Goal: Transaction & Acquisition: Purchase product/service

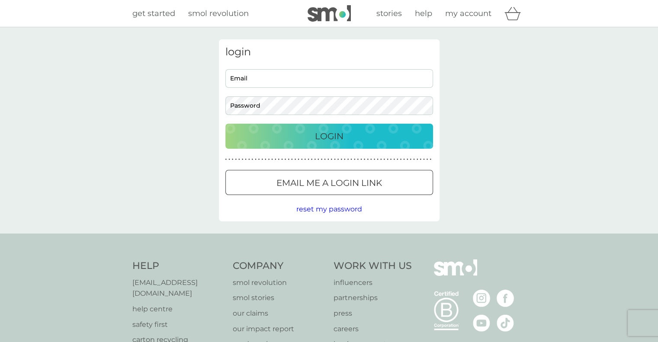
click at [328, 88] on div "Email Password" at bounding box center [329, 92] width 214 height 46
click at [326, 73] on input "Email" at bounding box center [329, 78] width 208 height 19
type input "giulia.giusto4@gmail.com"
click at [225, 124] on button "Login" at bounding box center [329, 136] width 208 height 25
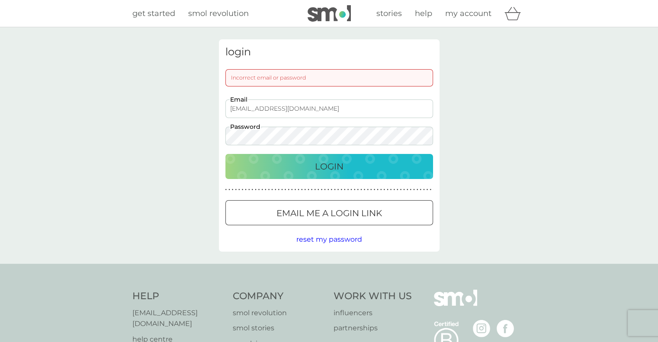
click at [225, 154] on button "Login" at bounding box center [329, 166] width 208 height 25
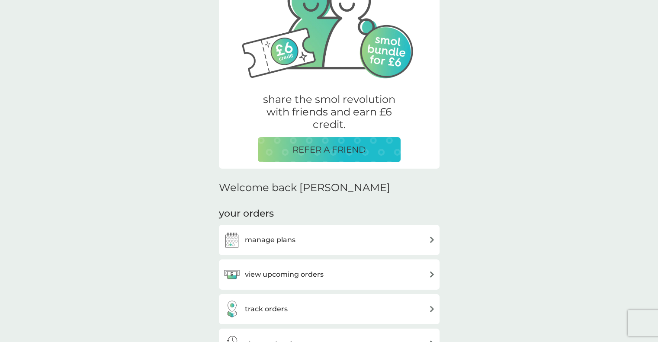
scroll to position [87, 0]
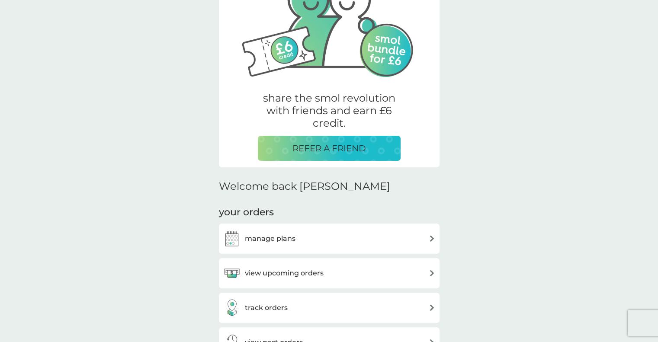
click at [358, 271] on div "view upcoming orders" at bounding box center [329, 273] width 212 height 17
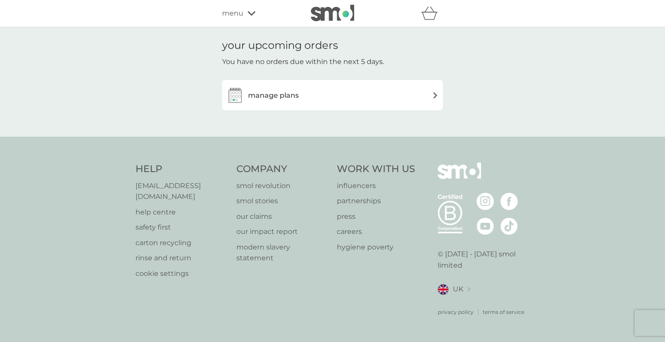
click at [291, 92] on h3 "manage plans" at bounding box center [273, 95] width 51 height 11
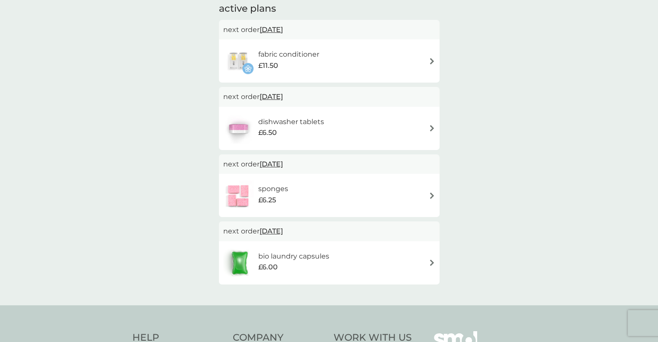
scroll to position [43, 0]
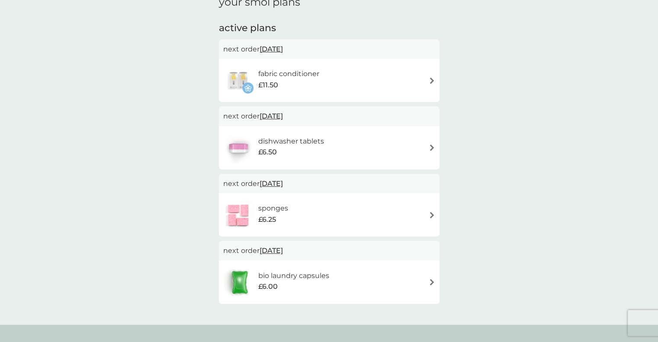
click at [431, 81] on img at bounding box center [432, 80] width 6 height 6
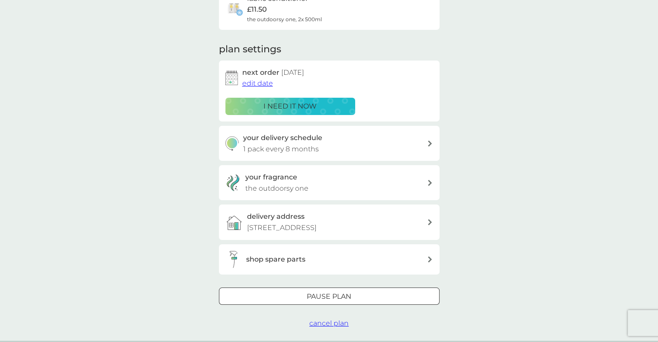
scroll to position [87, 0]
click at [271, 82] on span "edit date" at bounding box center [257, 82] width 31 height 8
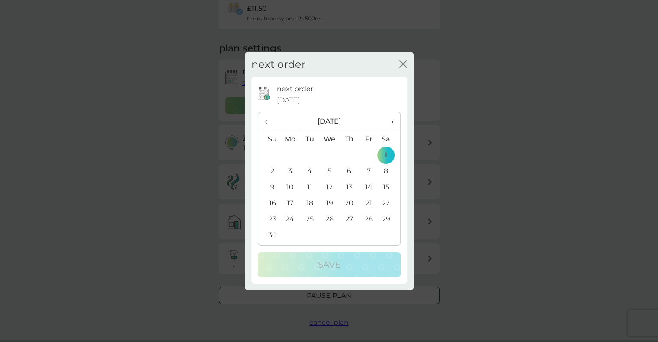
click at [393, 122] on span "›" at bounding box center [389, 122] width 9 height 18
click at [290, 154] on td "1" at bounding box center [290, 155] width 20 height 16
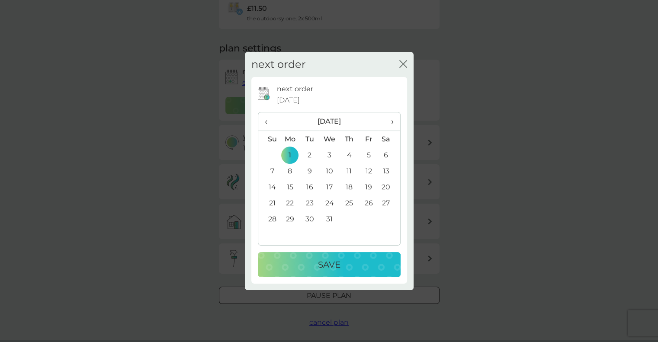
click at [348, 268] on div "Save" at bounding box center [329, 265] width 125 height 14
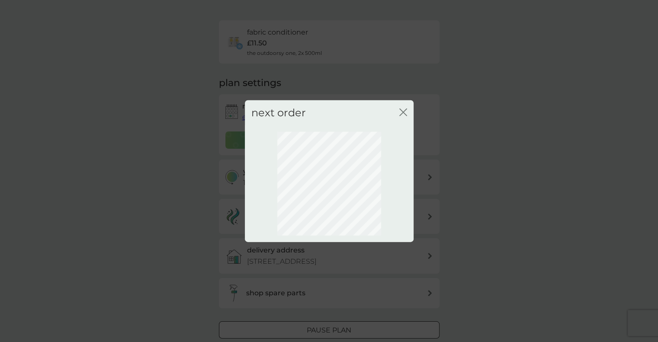
scroll to position [0, 0]
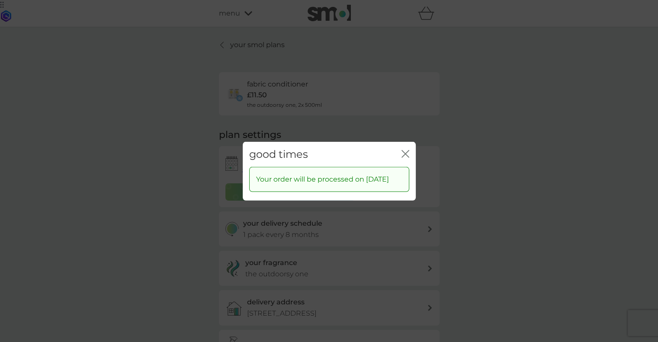
click at [405, 150] on icon "close" at bounding box center [406, 154] width 8 height 8
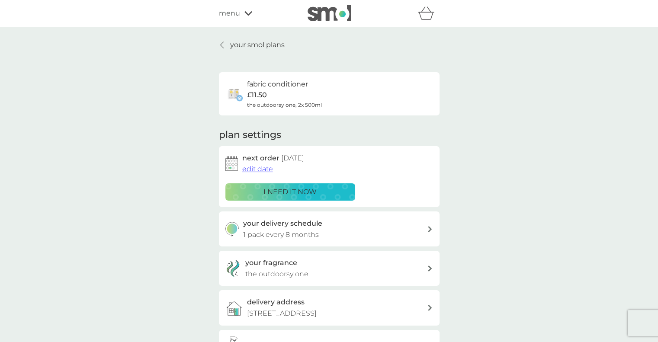
click at [285, 47] on div "your smol plans fabric conditioner £11.50 the outdoorsy one, 2x 500ml plan sett…" at bounding box center [329, 226] width 221 height 375
click at [279, 48] on p "your smol plans" at bounding box center [257, 44] width 55 height 11
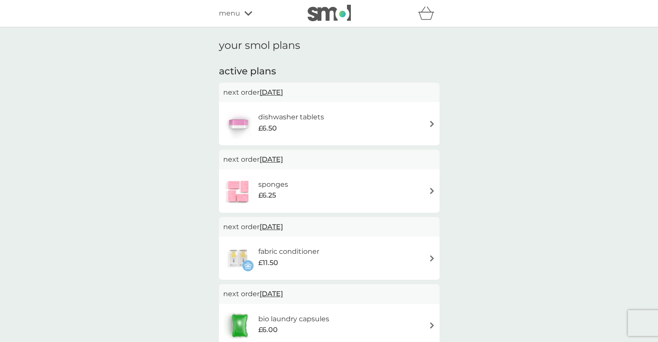
click at [428, 121] on div "dishwasher tablets £6.50" at bounding box center [329, 124] width 212 height 30
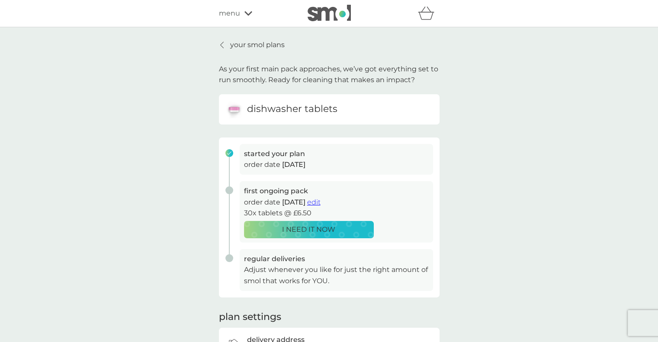
click at [321, 204] on span "edit" at bounding box center [313, 202] width 13 height 8
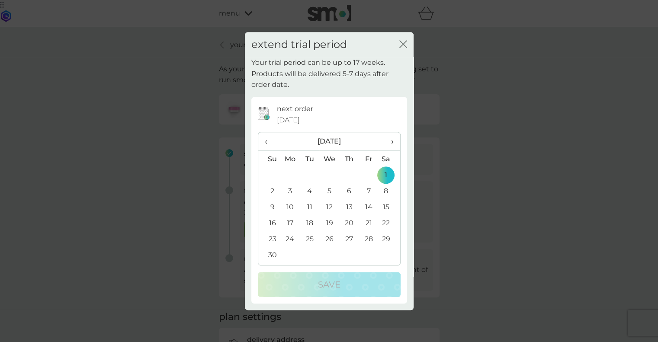
click at [392, 142] on span "›" at bounding box center [389, 141] width 9 height 18
click at [292, 174] on td "1" at bounding box center [290, 175] width 20 height 16
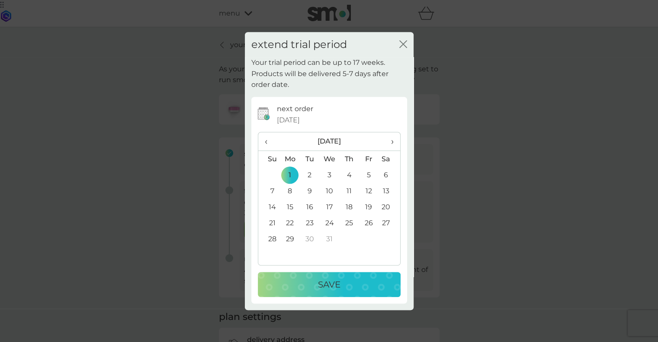
click at [305, 284] on div "Save" at bounding box center [329, 285] width 125 height 14
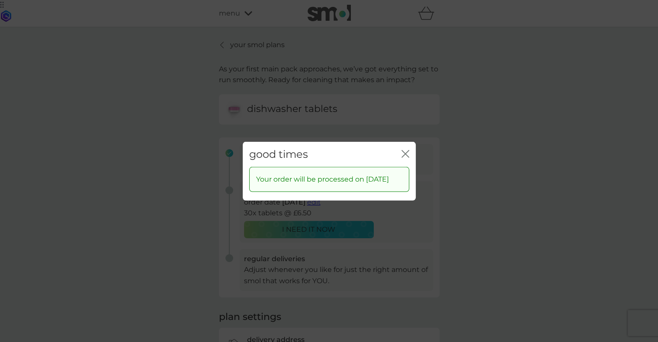
click at [406, 150] on icon "close" at bounding box center [406, 153] width 3 height 7
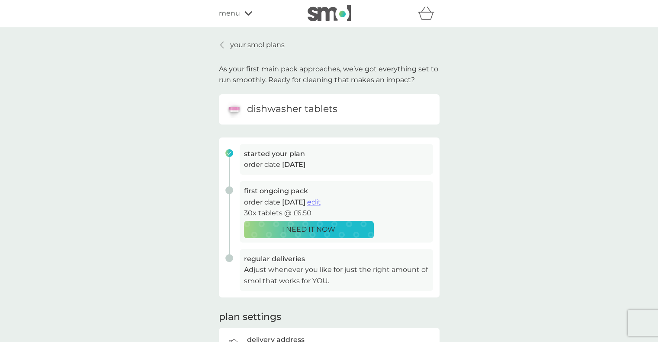
drag, startPoint x: 260, startPoint y: 44, endPoint x: 486, endPoint y: 79, distance: 229.1
click at [260, 44] on p "your smol plans" at bounding box center [257, 44] width 55 height 11
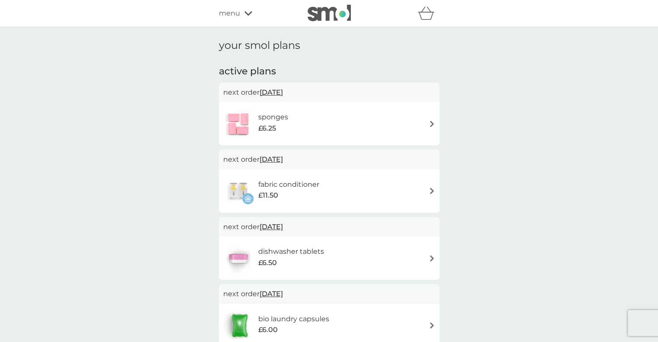
click at [231, 12] on span "menu" at bounding box center [229, 13] width 21 height 11
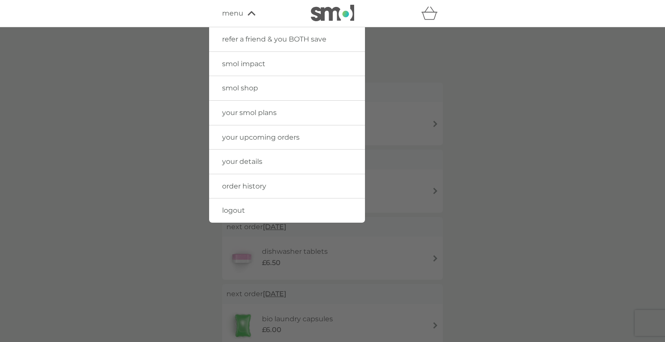
click at [248, 186] on span "order history" at bounding box center [244, 186] width 44 height 8
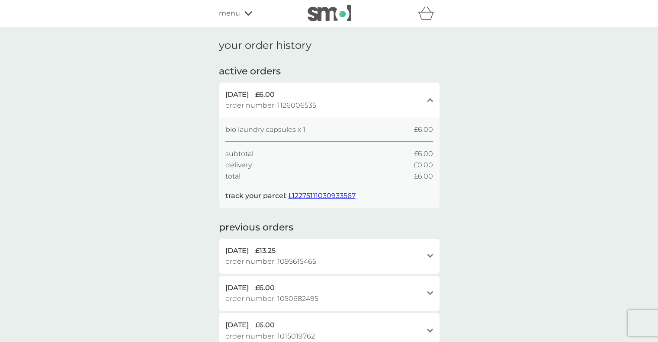
click at [319, 193] on span "L12275111030933567" at bounding box center [322, 196] width 67 height 8
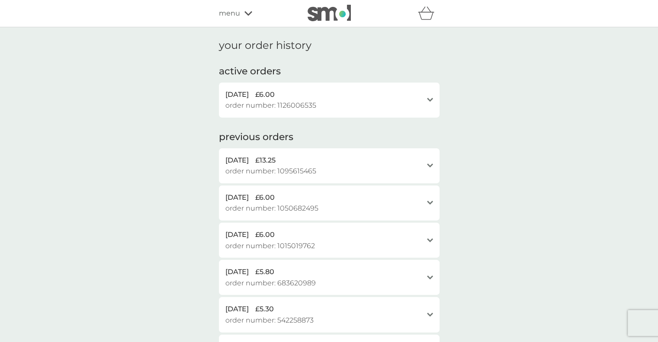
click at [230, 15] on span "menu" at bounding box center [229, 13] width 21 height 11
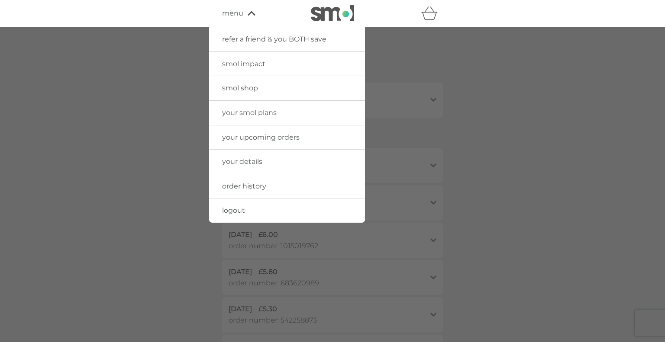
drag, startPoint x: 254, startPoint y: 64, endPoint x: 517, endPoint y: 93, distance: 264.2
click at [254, 64] on span "smol impact" at bounding box center [243, 64] width 43 height 8
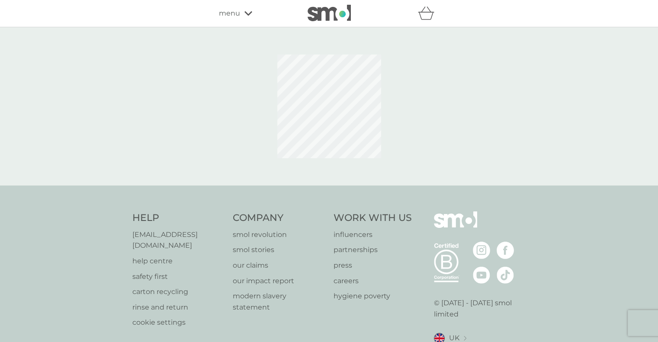
click at [246, 10] on div "menu" at bounding box center [256, 13] width 74 height 11
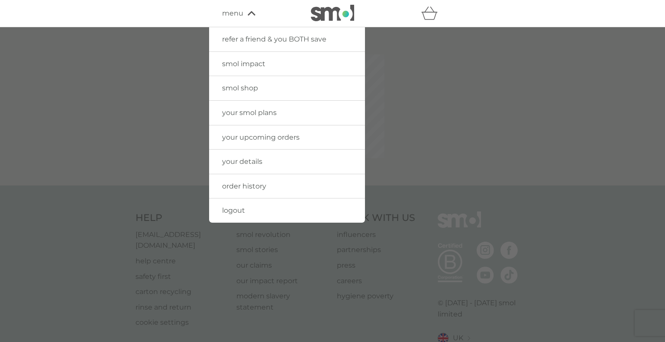
click at [242, 91] on span "smol shop" at bounding box center [240, 88] width 36 height 8
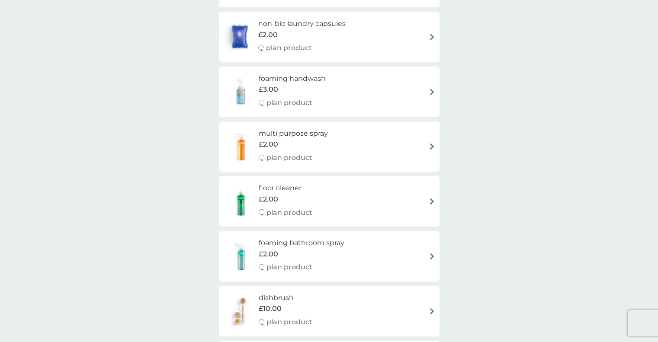
scroll to position [173, 0]
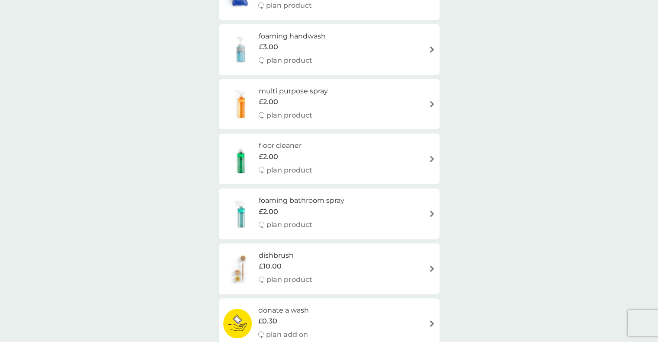
click at [432, 159] on img at bounding box center [432, 159] width 6 height 6
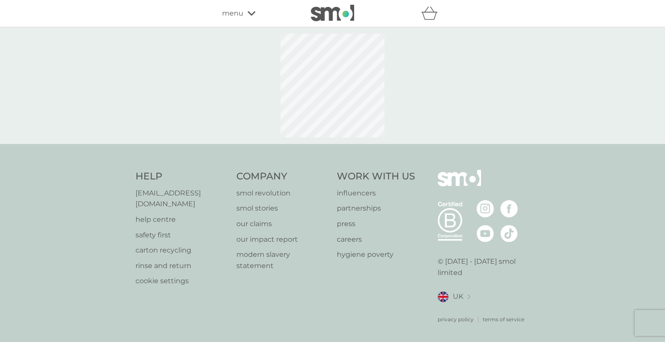
select select "84"
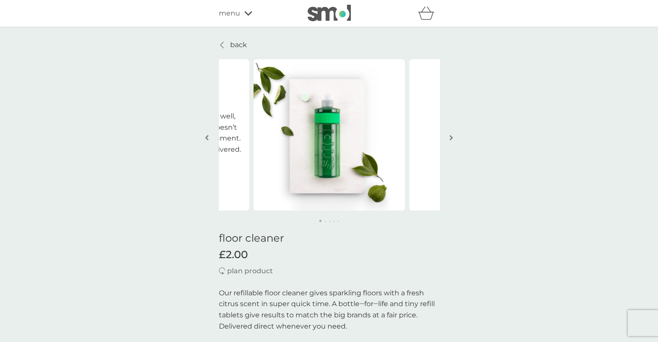
click at [452, 138] on img "button" at bounding box center [451, 138] width 3 height 6
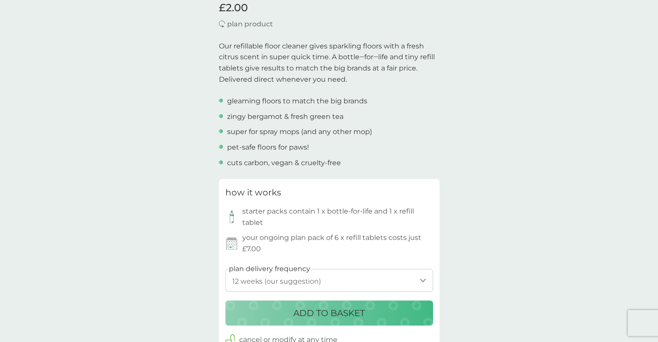
scroll to position [346, 0]
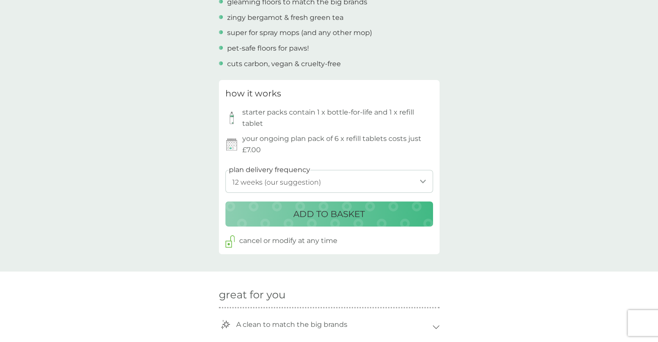
click at [423, 179] on select "1 week 2 weeks 3 weeks 4 weeks 5 weeks 6 weeks 7 weeks 8 weeks 9 weeks 10 weeks…" at bounding box center [329, 181] width 208 height 23
click at [516, 166] on div "back Brilliant stuff with no environmental guilt Wonderful stuff that cleans re…" at bounding box center [329, 303] width 658 height 1220
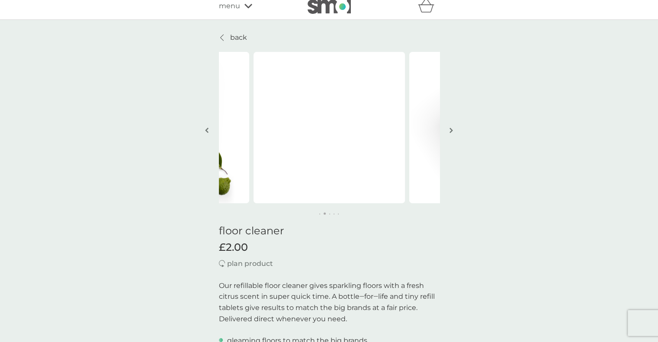
scroll to position [0, 0]
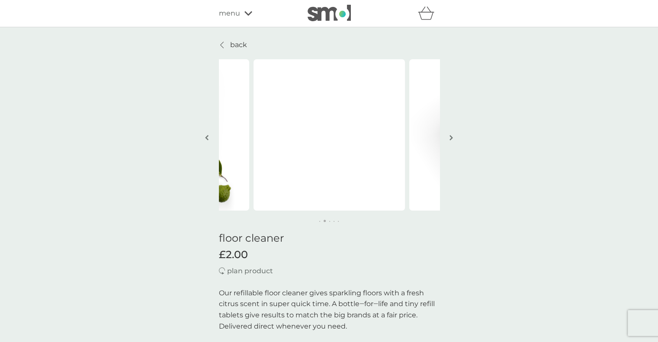
click at [453, 138] on button "button" at bounding box center [451, 138] width 6 height 43
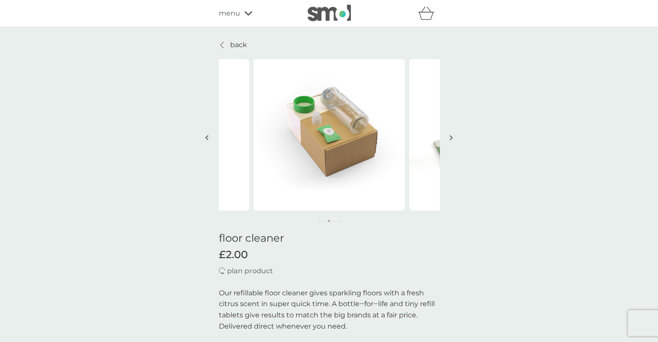
click at [453, 138] on button "button" at bounding box center [451, 138] width 6 height 43
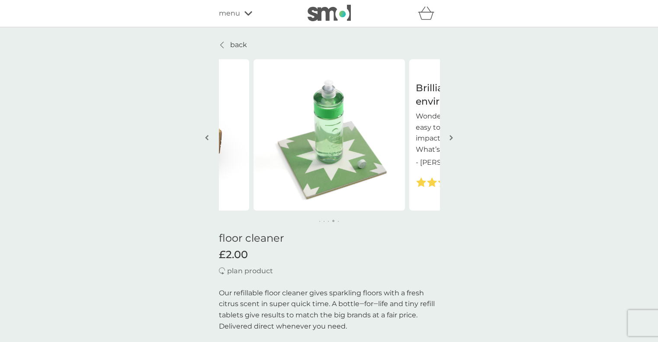
click at [453, 138] on button "button" at bounding box center [451, 138] width 6 height 43
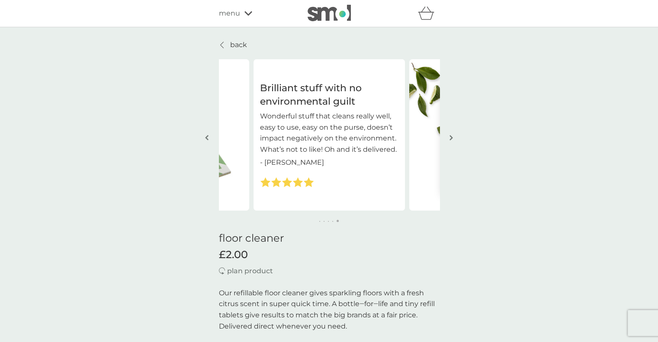
click at [453, 138] on button "button" at bounding box center [451, 138] width 6 height 43
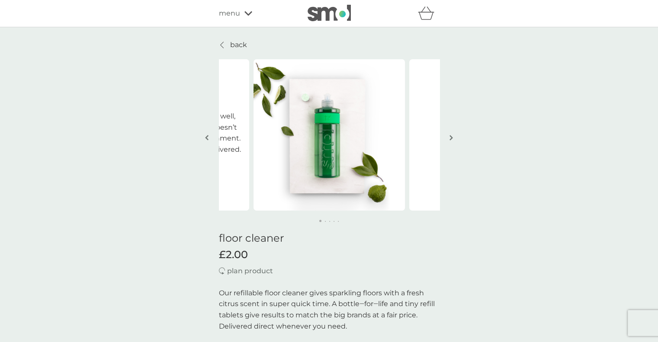
click at [453, 138] on button "button" at bounding box center [451, 138] width 6 height 43
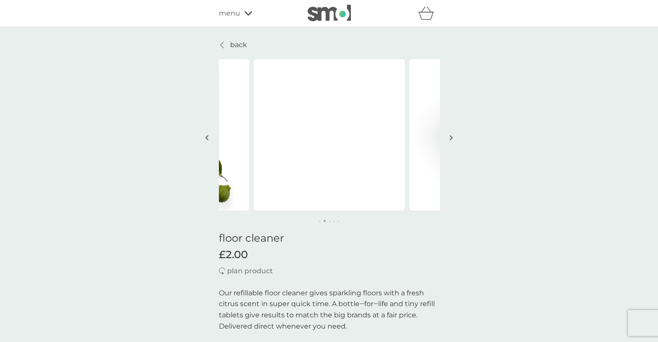
click at [453, 138] on button "button" at bounding box center [451, 138] width 6 height 43
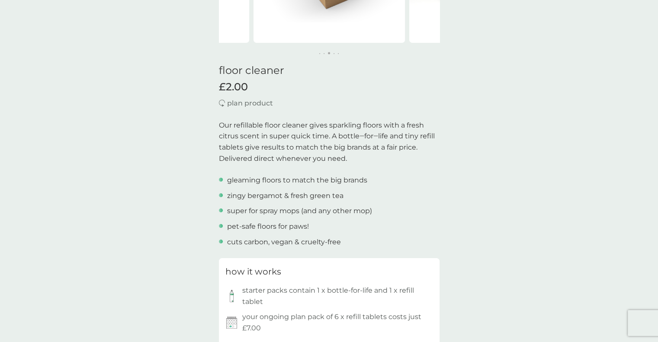
scroll to position [346, 0]
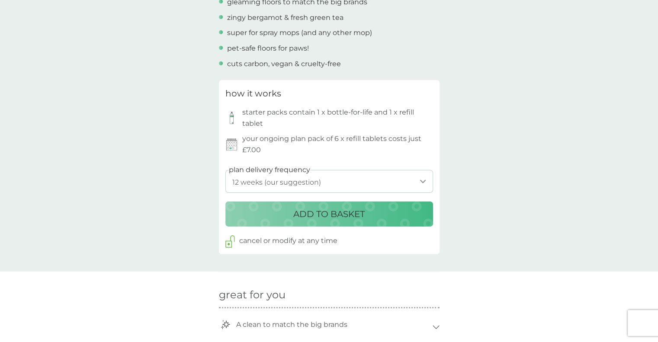
click at [329, 212] on p "ADD TO BASKET" at bounding box center [328, 214] width 71 height 14
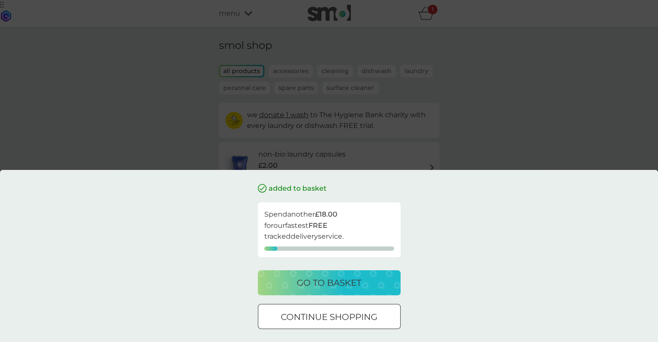
click at [320, 316] on div at bounding box center [329, 317] width 31 height 9
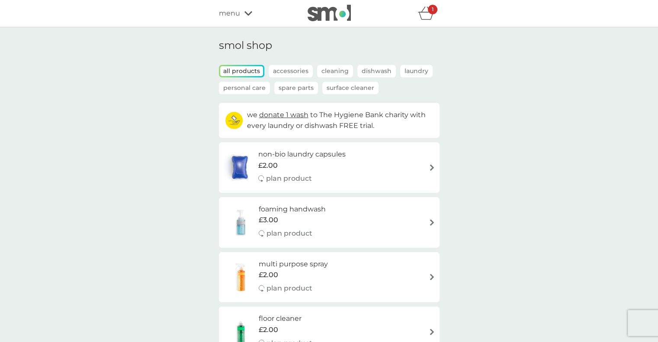
click at [237, 15] on span "menu" at bounding box center [229, 13] width 21 height 11
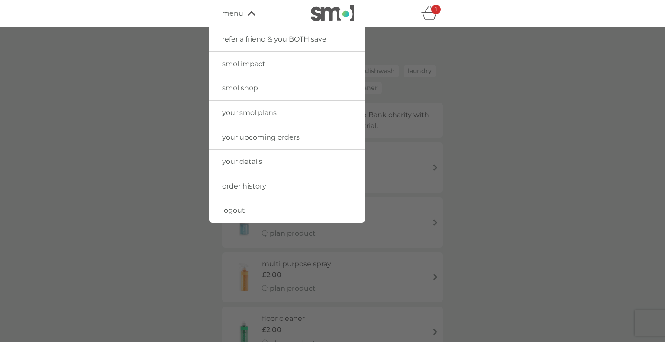
click at [244, 116] on span "your smol plans" at bounding box center [249, 113] width 55 height 8
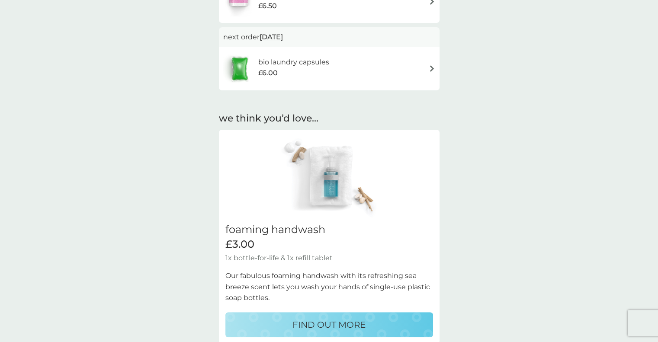
scroll to position [346, 0]
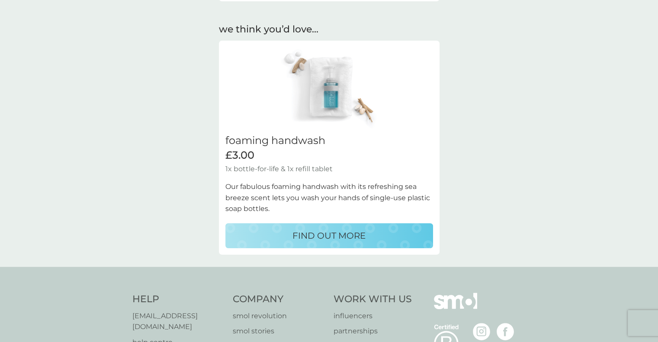
click at [348, 241] on p "FIND OUT MORE" at bounding box center [329, 236] width 73 height 14
select select "119"
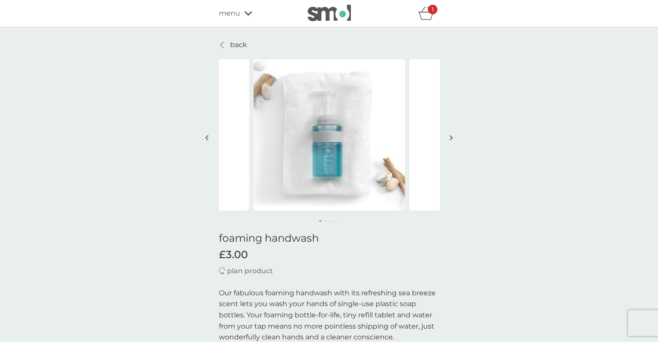
click at [452, 139] on img "button" at bounding box center [451, 138] width 3 height 6
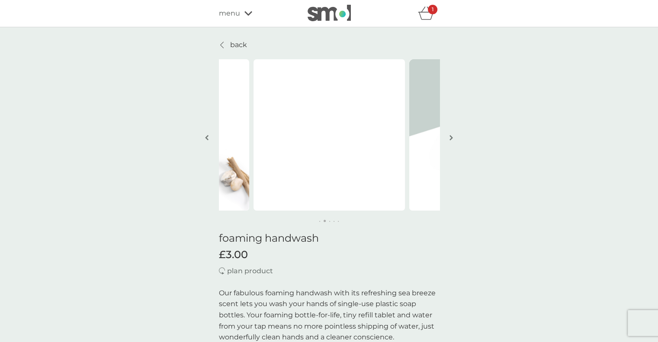
click at [452, 139] on img "button" at bounding box center [451, 138] width 3 height 6
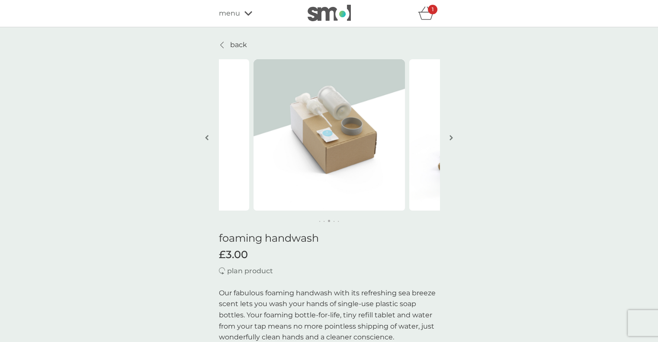
click at [452, 139] on img "button" at bounding box center [451, 138] width 3 height 6
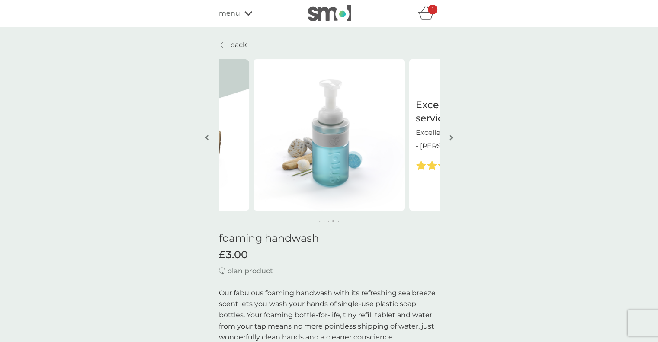
click at [450, 137] on img "button" at bounding box center [451, 138] width 3 height 6
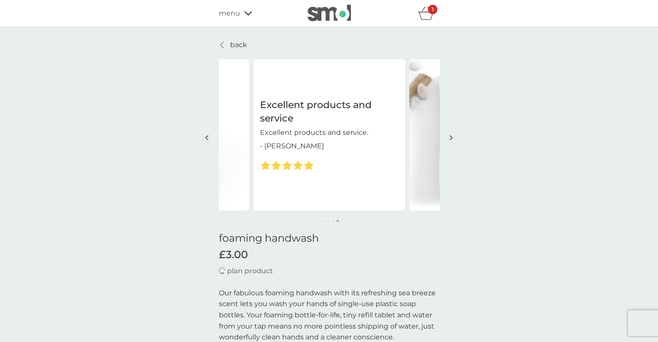
click at [450, 137] on img "button" at bounding box center [451, 138] width 3 height 6
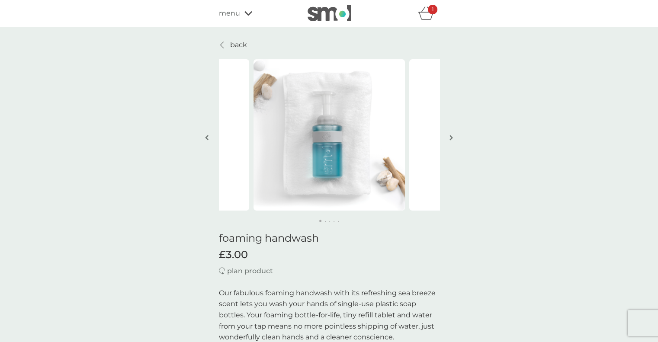
click at [450, 137] on img "button" at bounding box center [451, 138] width 3 height 6
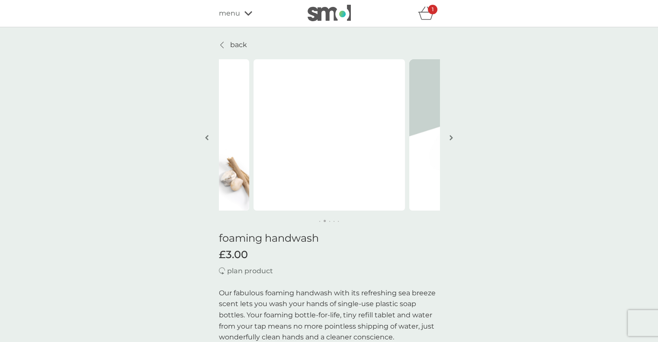
click at [238, 15] on span "menu" at bounding box center [229, 13] width 21 height 11
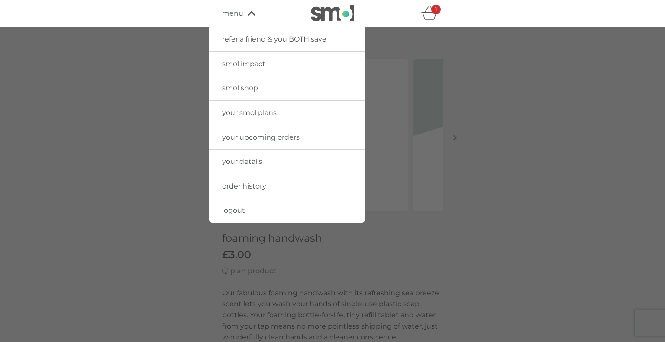
click at [626, 127] on div at bounding box center [332, 198] width 665 height 342
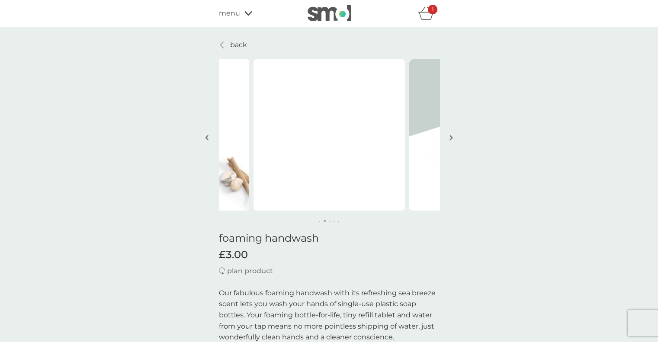
click at [242, 13] on div "menu" at bounding box center [256, 13] width 74 height 11
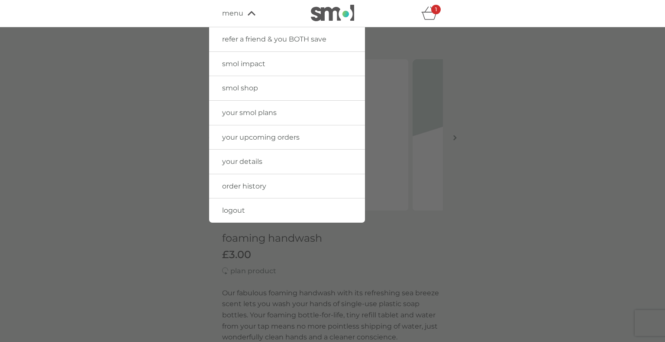
click at [242, 112] on span "your smol plans" at bounding box center [249, 113] width 55 height 8
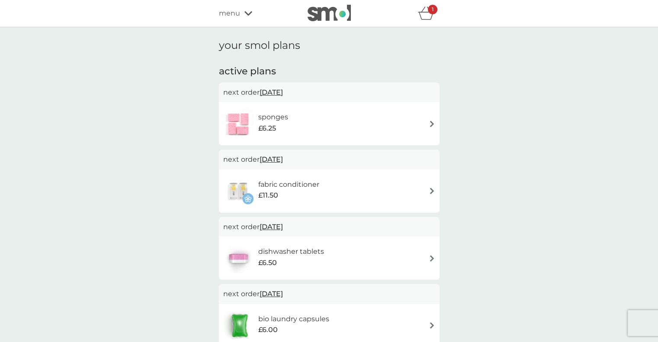
click at [429, 17] on icon "basket" at bounding box center [426, 12] width 16 height 13
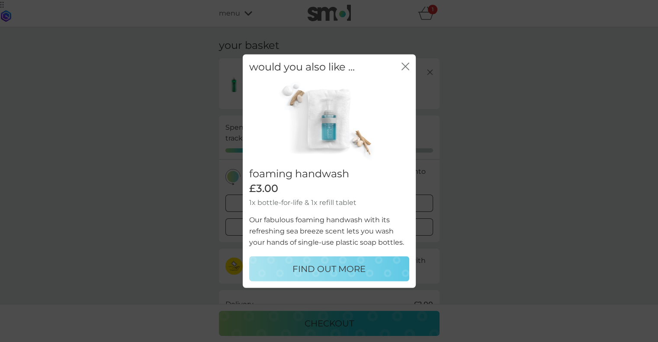
click at [405, 62] on icon "close" at bounding box center [406, 66] width 8 height 8
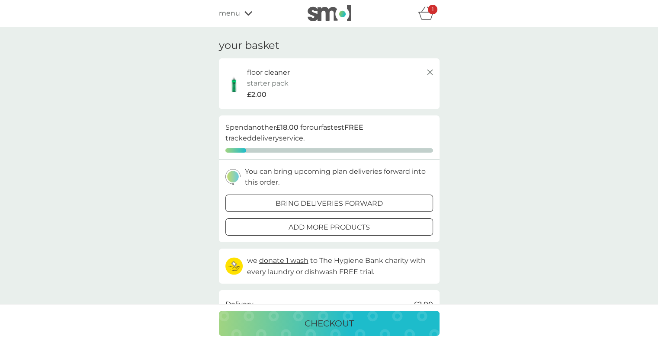
click at [431, 71] on line at bounding box center [429, 72] width 5 height 5
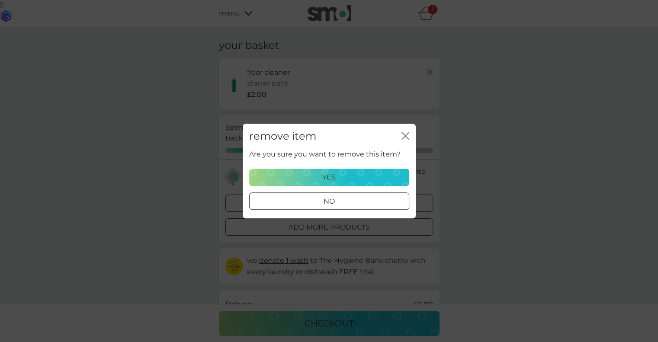
click at [341, 178] on div "yes" at bounding box center [329, 177] width 149 height 11
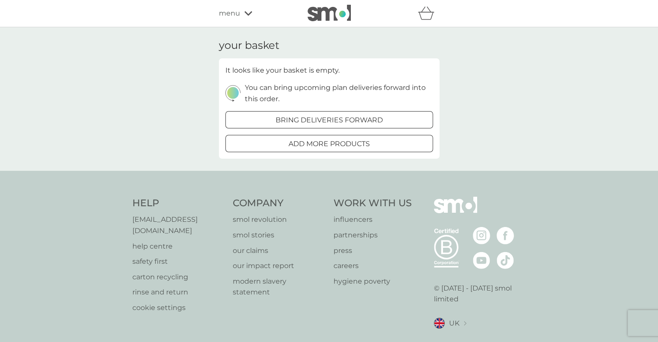
click at [331, 8] on img at bounding box center [329, 13] width 43 height 16
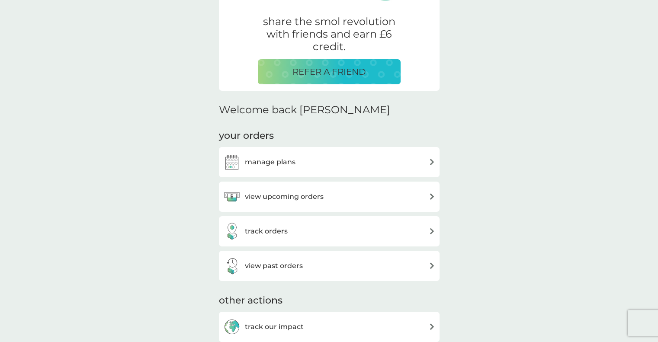
scroll to position [216, 0]
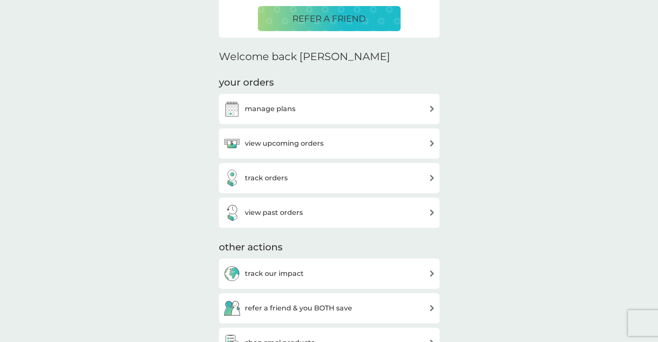
click at [251, 141] on h3 "view upcoming orders" at bounding box center [284, 143] width 79 height 11
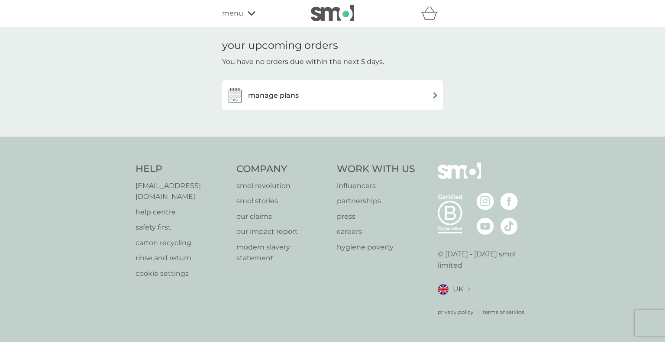
click at [292, 83] on div "manage plans" at bounding box center [332, 95] width 221 height 30
click at [291, 94] on h3 "manage plans" at bounding box center [273, 95] width 51 height 11
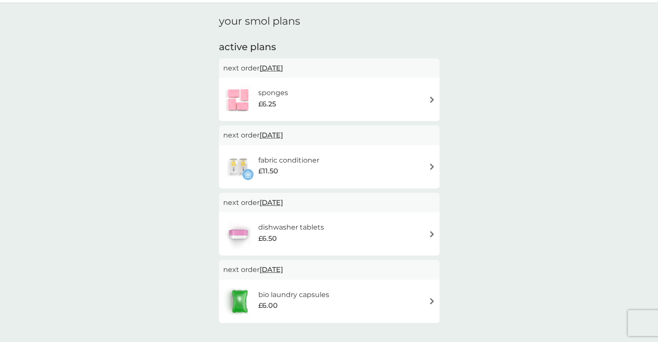
scroll to position [87, 0]
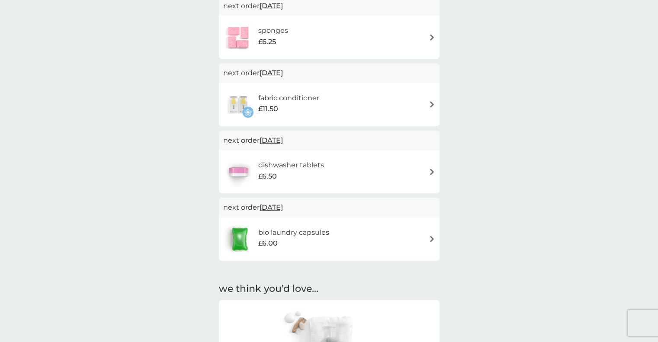
drag, startPoint x: 431, startPoint y: 103, endPoint x: 493, endPoint y: 130, distance: 68.1
click at [431, 103] on img at bounding box center [432, 104] width 6 height 6
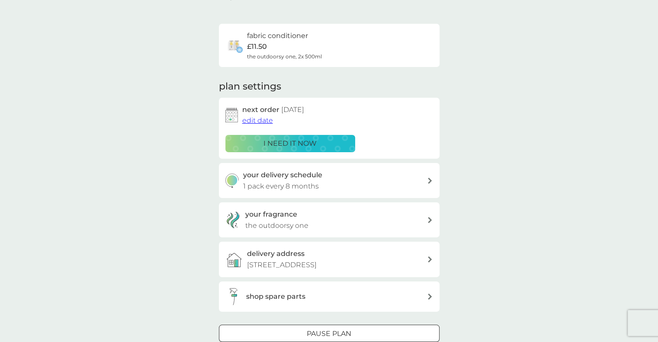
scroll to position [130, 0]
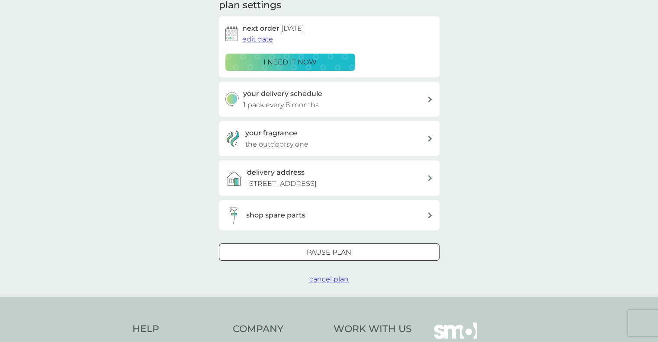
click at [292, 258] on div "Pause plan" at bounding box center [329, 252] width 220 height 11
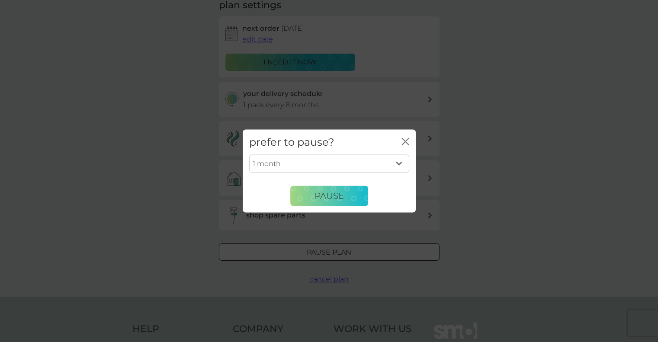
click at [286, 165] on select "1 month 2 months 3 months 4 months 5 months 6 months" at bounding box center [329, 164] width 160 height 18
select select "4"
click at [249, 155] on select "1 month 2 months 3 months 4 months 5 months 6 months" at bounding box center [329, 164] width 160 height 18
click at [319, 192] on span "Pause" at bounding box center [329, 196] width 29 height 10
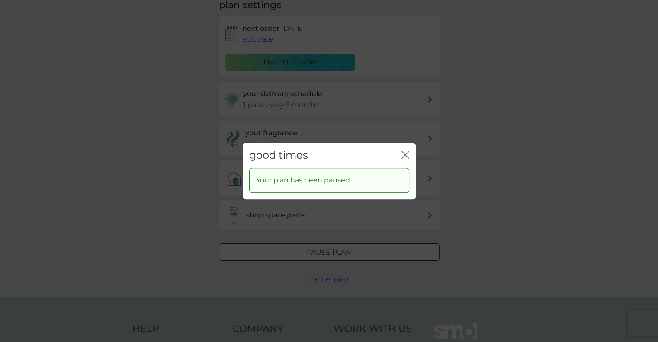
click at [404, 152] on icon "close" at bounding box center [406, 155] width 8 height 8
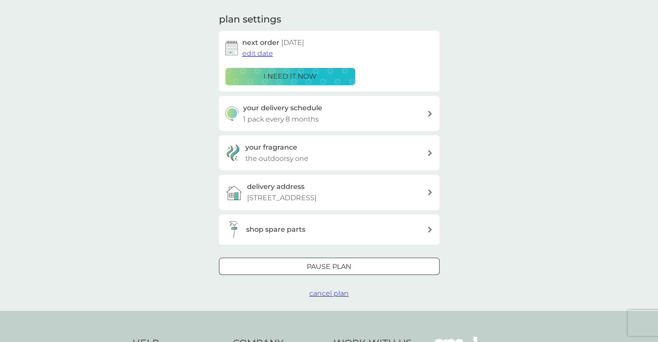
scroll to position [0, 0]
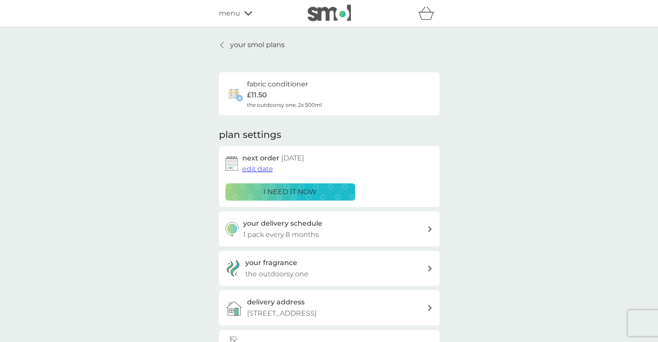
click at [260, 49] on p "your smol plans" at bounding box center [257, 44] width 55 height 11
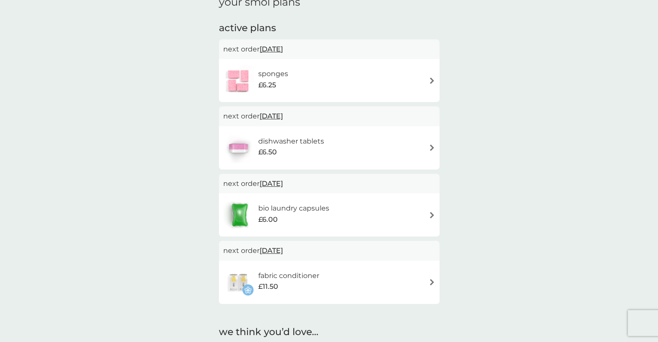
scroll to position [130, 0]
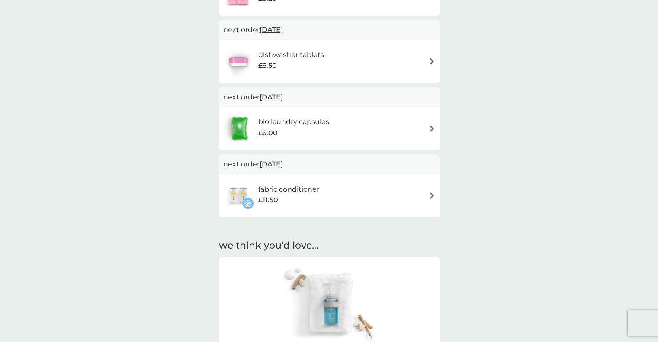
click at [429, 129] on img at bounding box center [432, 128] width 6 height 6
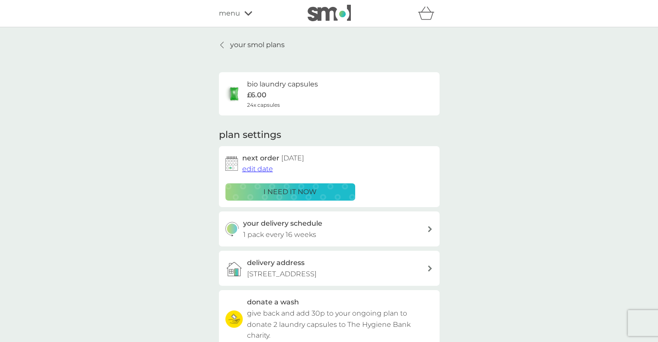
click at [261, 171] on span "edit date" at bounding box center [257, 169] width 31 height 8
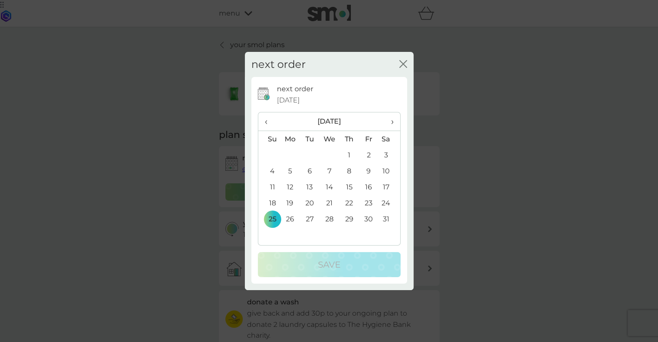
click at [267, 122] on span "‹" at bounding box center [269, 122] width 9 height 18
click at [290, 156] on td "1" at bounding box center [290, 155] width 20 height 16
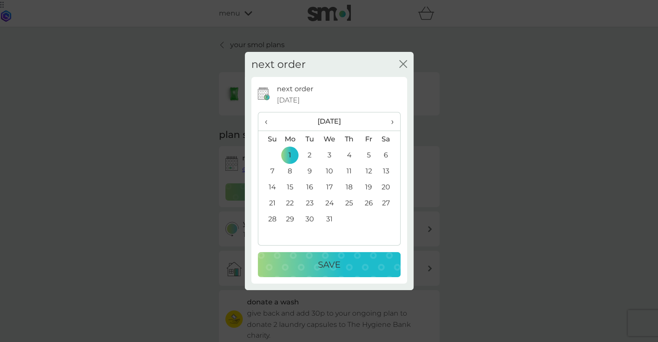
click at [341, 267] on div "Save" at bounding box center [329, 265] width 125 height 14
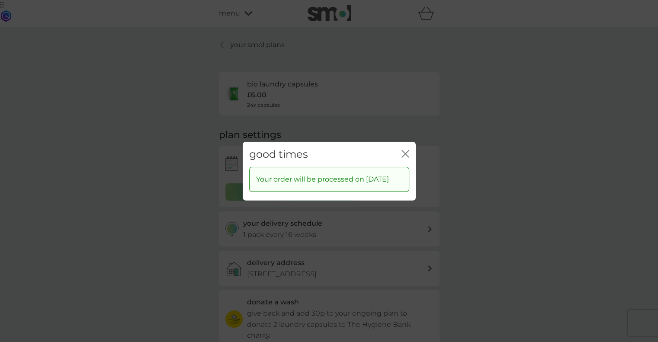
click at [407, 150] on icon "close" at bounding box center [406, 154] width 8 height 8
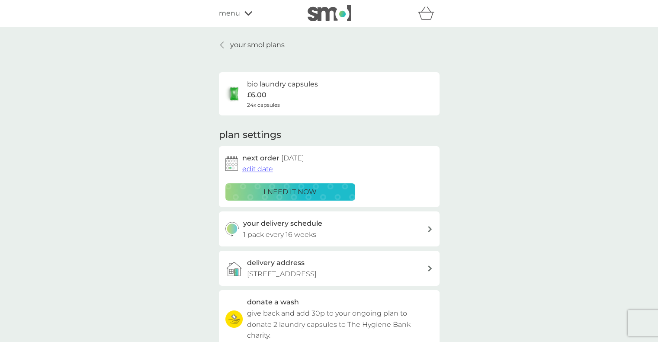
click at [241, 15] on div "menu" at bounding box center [256, 13] width 74 height 11
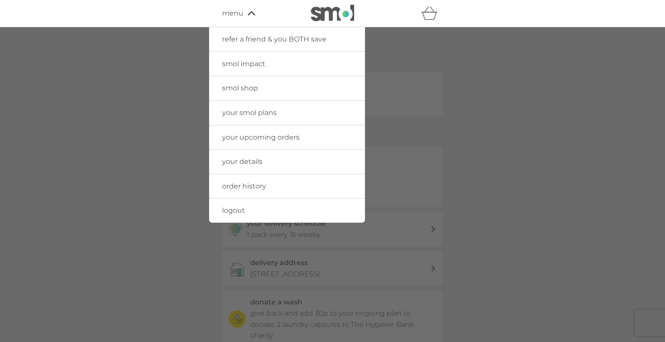
click at [244, 92] on span "smol shop" at bounding box center [240, 88] width 36 height 8
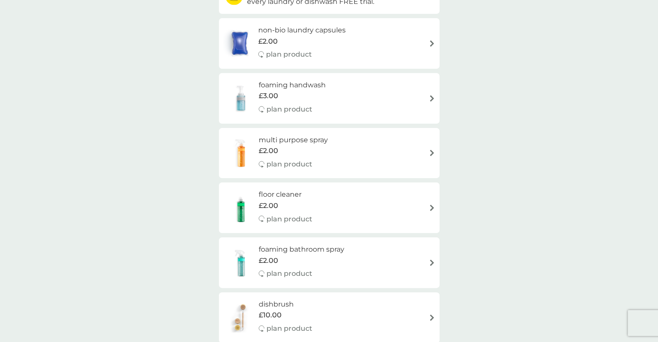
scroll to position [130, 0]
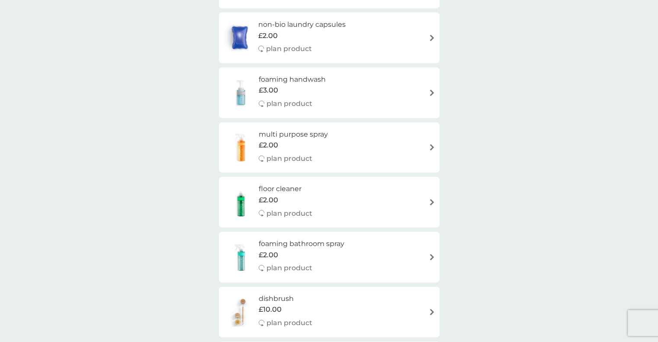
click at [434, 201] on img at bounding box center [432, 202] width 6 height 6
select select "84"
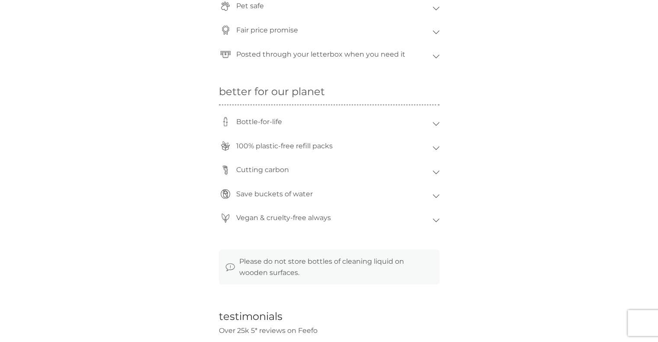
scroll to position [692, 0]
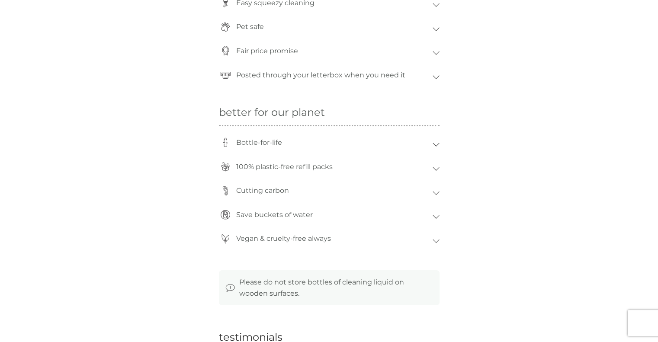
click at [438, 216] on icon at bounding box center [436, 217] width 6 height 3
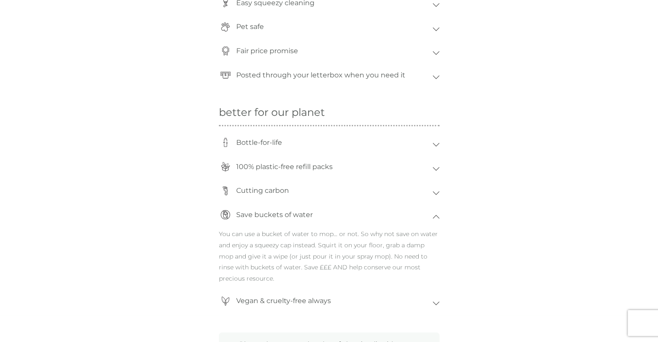
scroll to position [303, 0]
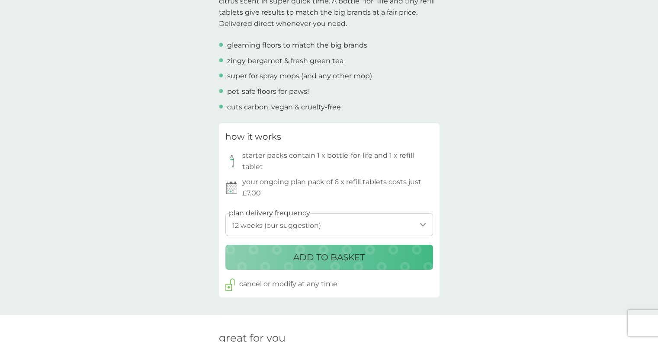
click at [358, 259] on p "ADD TO BASKET" at bounding box center [328, 258] width 71 height 14
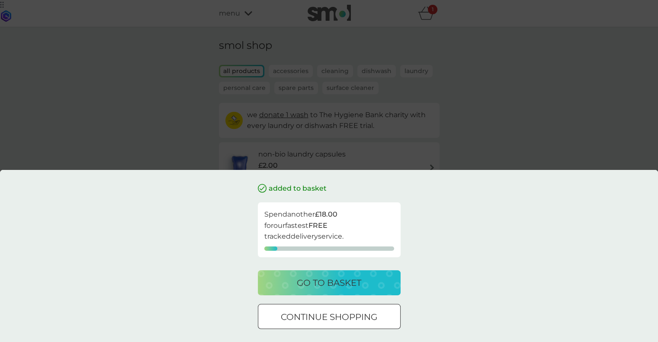
click at [488, 125] on div "added to basket Spend another £18.00 for our fastest FREE tracked delivery serv…" at bounding box center [329, 171] width 658 height 342
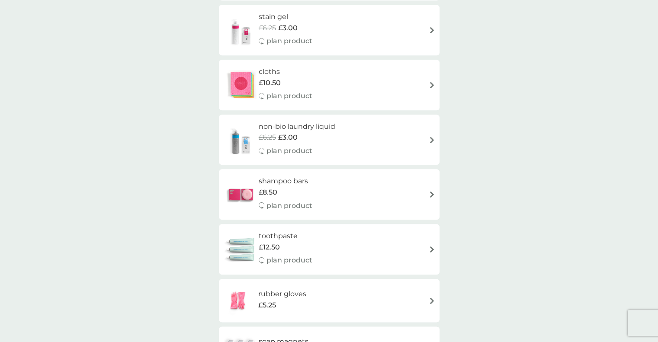
scroll to position [1039, 0]
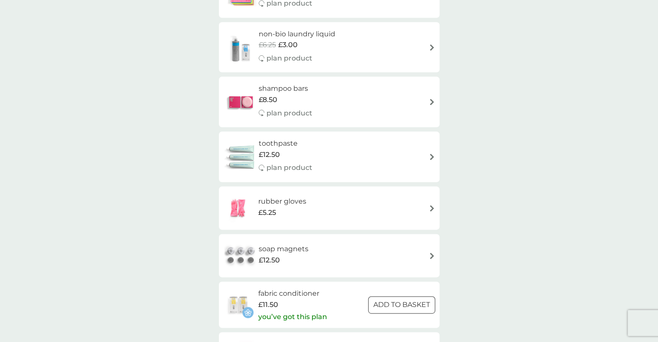
click at [431, 154] on img at bounding box center [432, 157] width 6 height 6
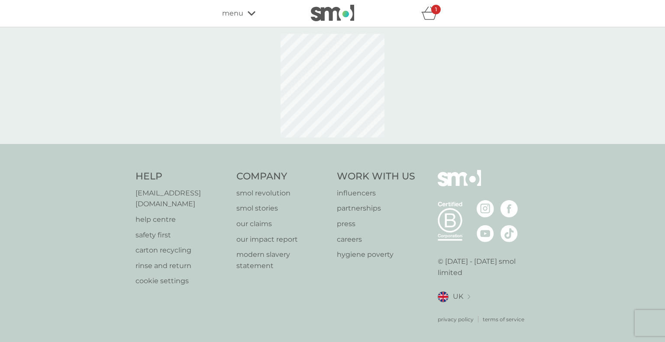
select select "91"
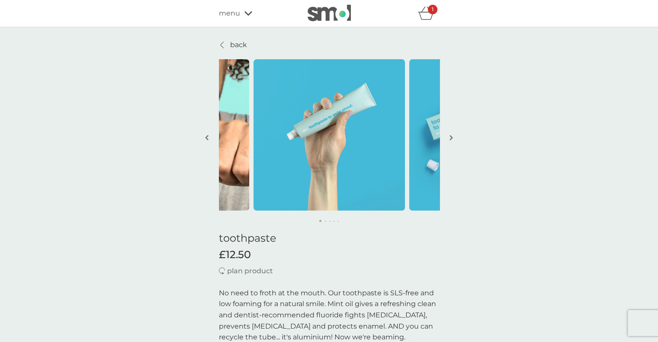
click at [453, 135] on button "button" at bounding box center [451, 138] width 6 height 43
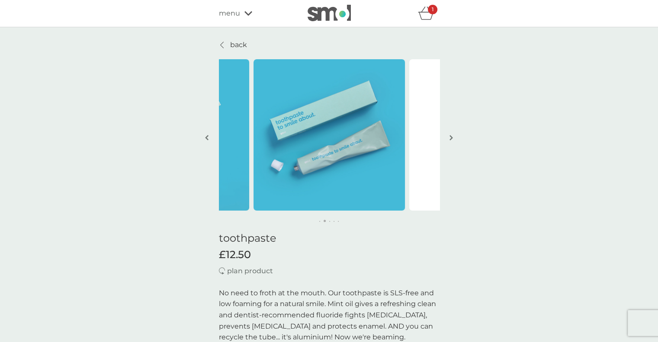
click at [453, 135] on button "button" at bounding box center [451, 138] width 6 height 43
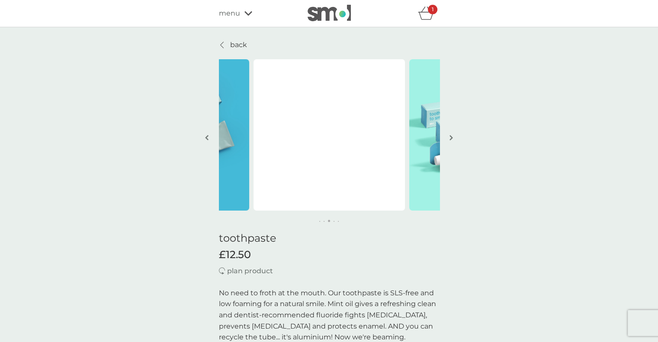
click at [453, 135] on button "button" at bounding box center [451, 138] width 6 height 43
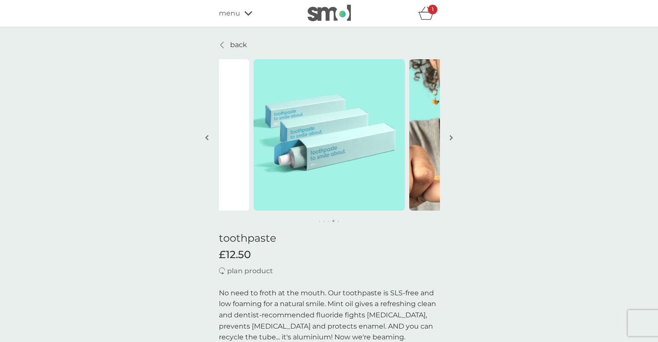
click at [453, 135] on button "button" at bounding box center [451, 138] width 6 height 43
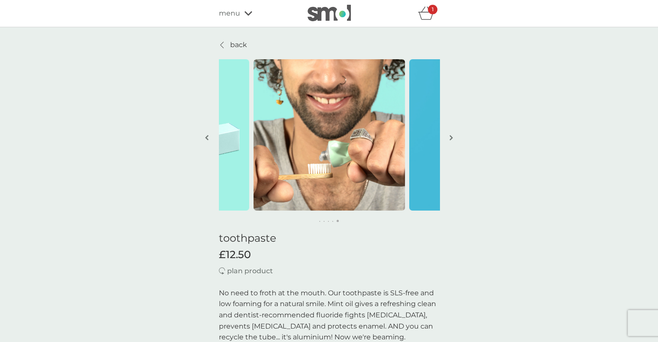
click at [453, 135] on button "button" at bounding box center [451, 138] width 6 height 43
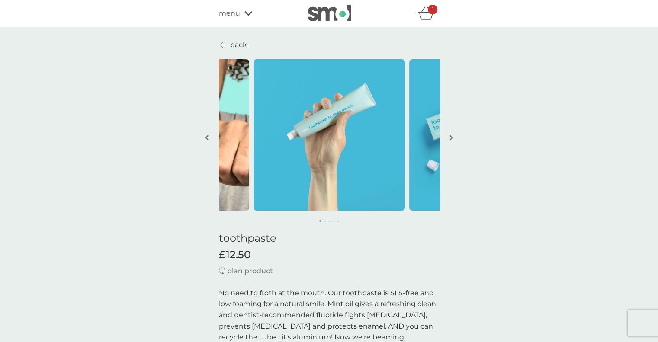
click at [429, 12] on div "1" at bounding box center [433, 10] width 10 height 10
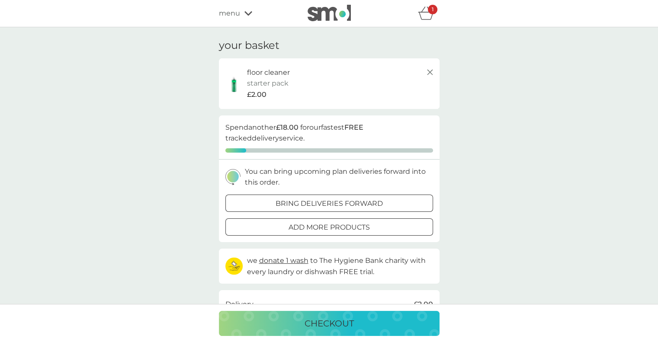
click at [248, 11] on icon at bounding box center [249, 13] width 8 height 5
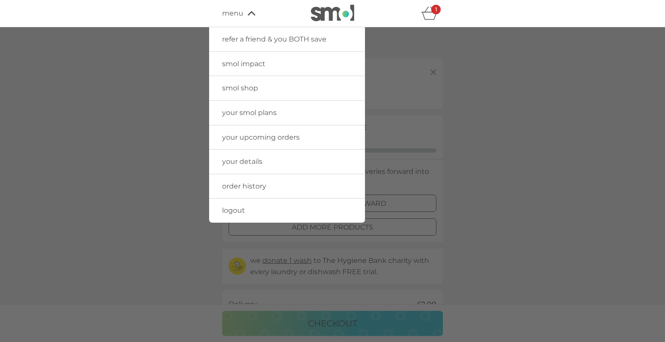
click at [242, 83] on link "smol shop" at bounding box center [287, 88] width 156 height 24
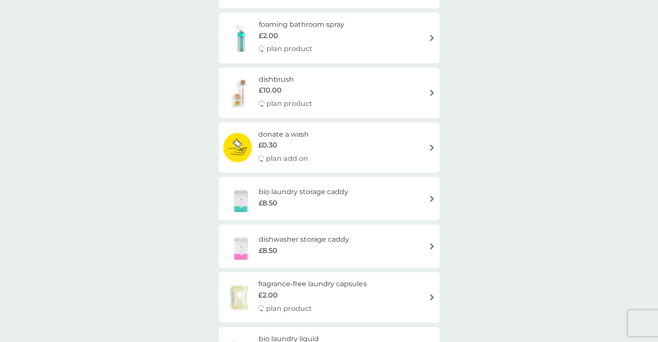
scroll to position [389, 0]
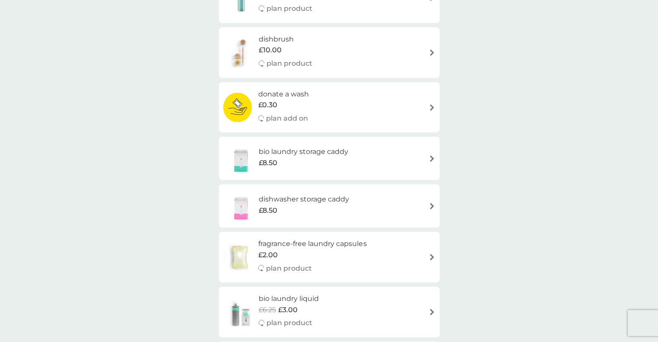
click at [433, 206] on img at bounding box center [432, 206] width 6 height 6
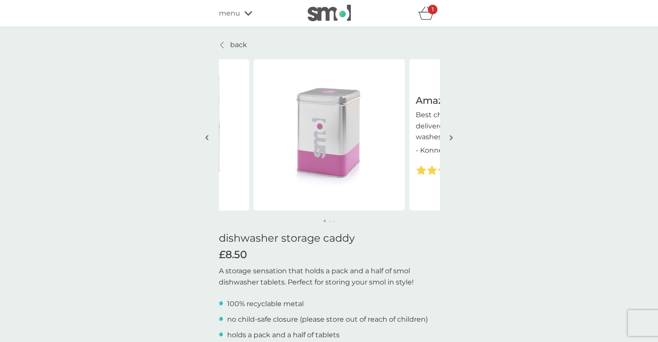
click at [452, 136] on img "button" at bounding box center [451, 138] width 3 height 6
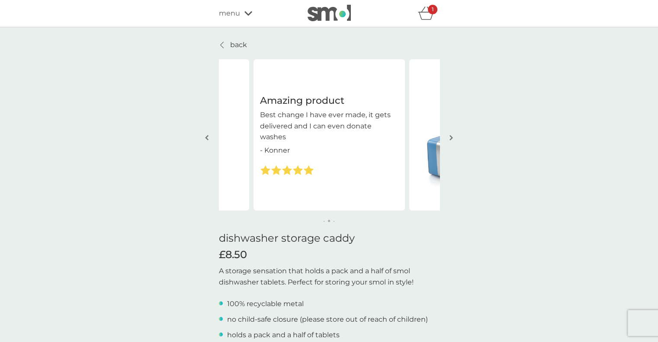
click at [452, 136] on img "button" at bounding box center [451, 138] width 3 height 6
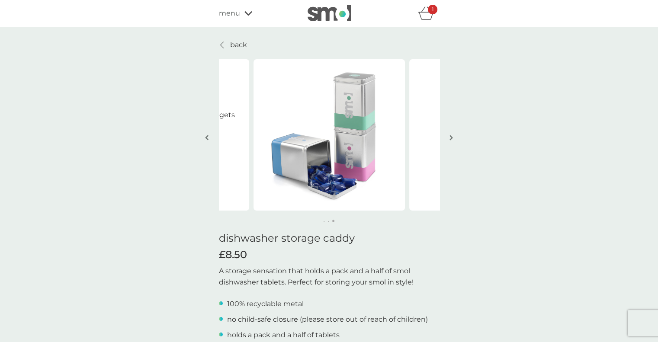
click at [452, 136] on img "button" at bounding box center [451, 138] width 3 height 6
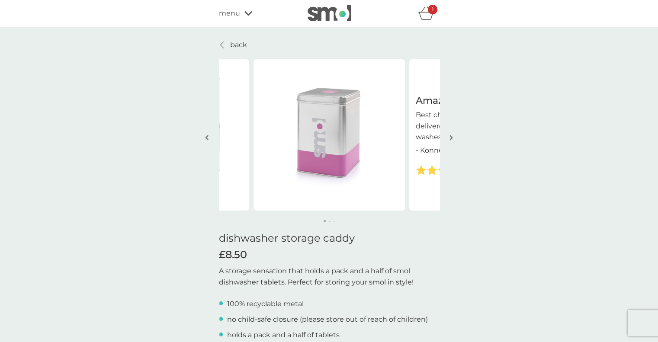
drag, startPoint x: 222, startPoint y: 45, endPoint x: 568, endPoint y: 268, distance: 412.0
click at [222, 45] on icon at bounding box center [221, 45] width 3 height 7
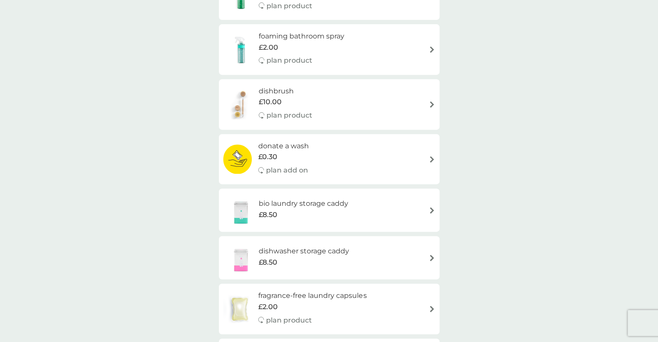
scroll to position [476, 0]
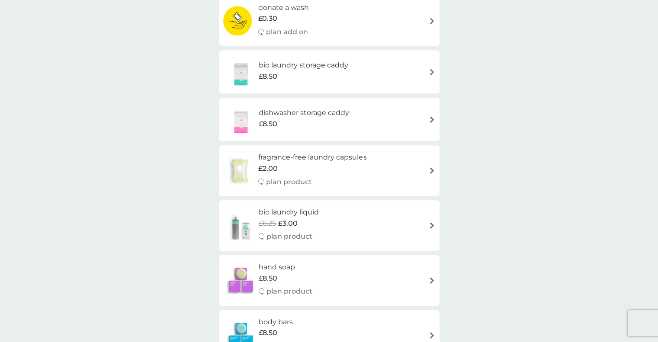
drag, startPoint x: 431, startPoint y: 71, endPoint x: 531, endPoint y: 174, distance: 142.9
click at [431, 71] on img at bounding box center [432, 72] width 6 height 6
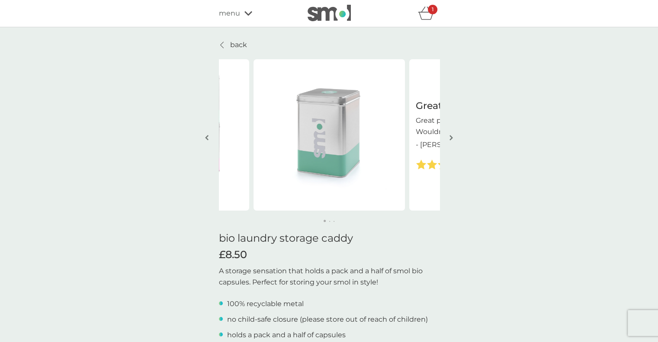
drag, startPoint x: 244, startPoint y: 46, endPoint x: 518, endPoint y: 154, distance: 294.6
click at [244, 46] on p "back" at bounding box center [238, 44] width 17 height 11
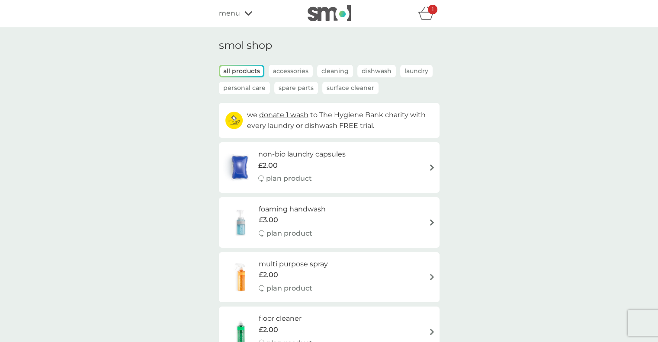
click at [426, 13] on icon "basket" at bounding box center [426, 12] width 16 height 13
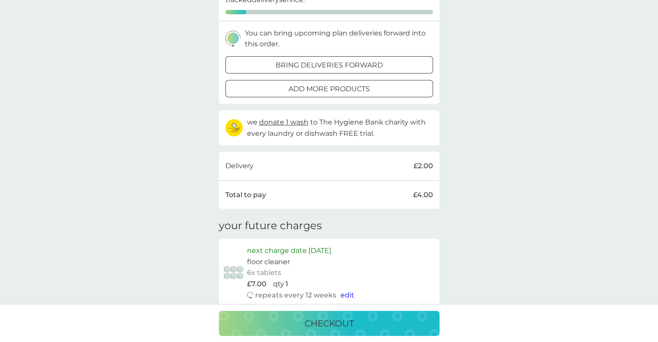
scroll to position [260, 0]
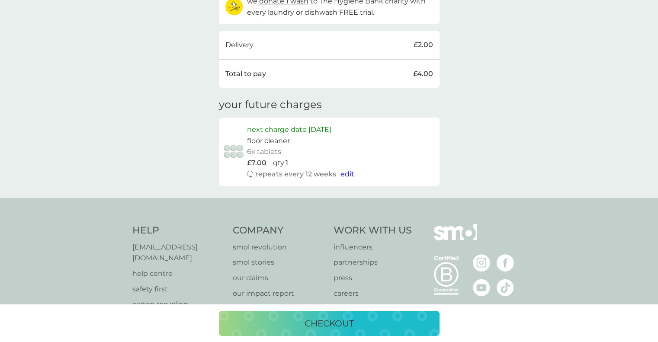
click at [344, 174] on span "edit" at bounding box center [348, 174] width 14 height 8
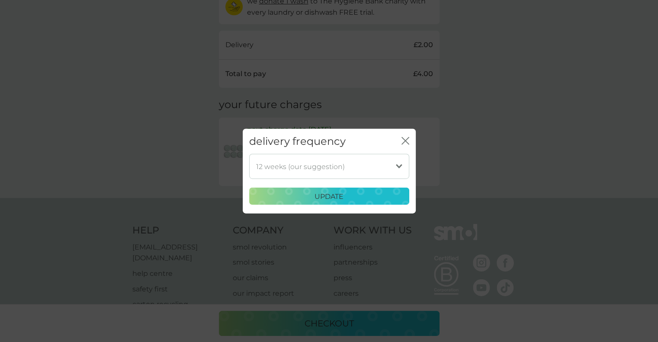
click at [330, 171] on select "1 week 2 weeks 3 weeks 4 weeks 5 weeks 6 weeks 7 weeks 8 weeks 9 weeks 10 weeks…" at bounding box center [329, 166] width 160 height 25
click at [249, 154] on select "1 week 2 weeks 3 weeks 4 weeks 5 weeks 6 weeks 7 weeks 8 weeks 9 weeks 10 weeks…" at bounding box center [329, 166] width 160 height 25
click at [357, 168] on select "1 week 2 weeks 3 weeks 4 weeks 5 weeks 6 weeks 7 weeks 8 weeks 9 weeks 10 weeks…" at bounding box center [329, 166] width 160 height 25
select select "84"
click at [249, 154] on select "1 week 2 weeks 3 weeks 4 weeks 5 weeks 6 weeks 7 weeks 8 weeks 9 weeks 10 weeks…" at bounding box center [329, 166] width 160 height 25
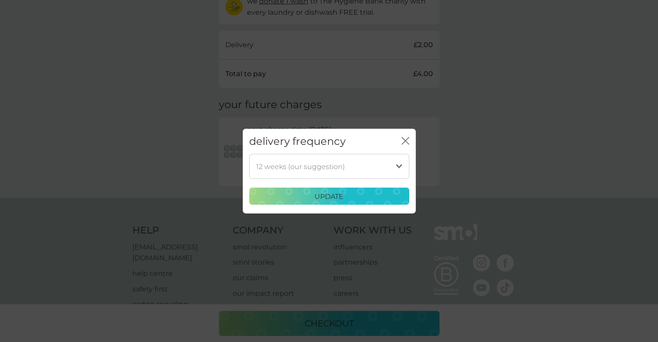
click at [322, 194] on p "update" at bounding box center [329, 196] width 29 height 11
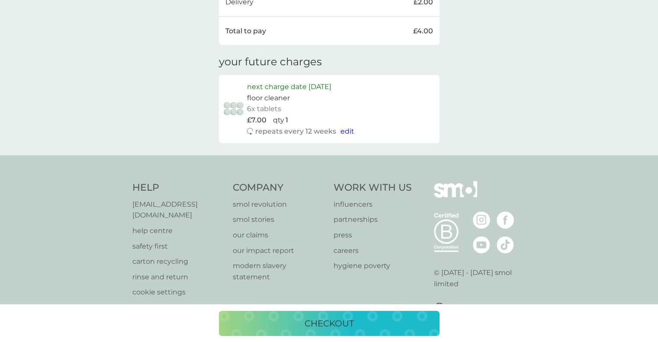
scroll to position [303, 0]
click at [287, 322] on div "checkout" at bounding box center [329, 324] width 203 height 14
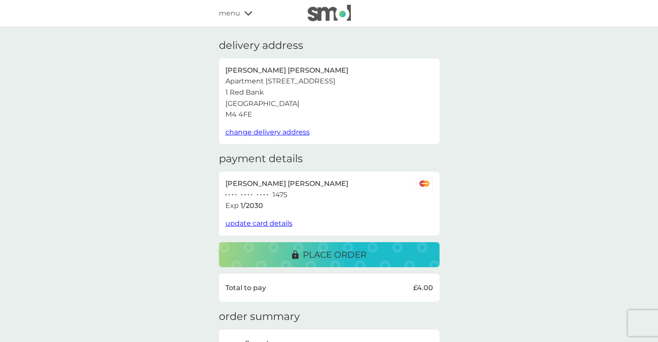
click at [249, 13] on icon at bounding box center [249, 13] width 8 height 5
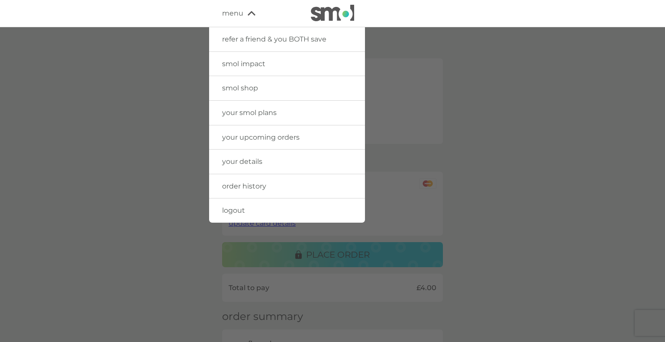
click at [247, 92] on span "smol shop" at bounding box center [240, 88] width 36 height 8
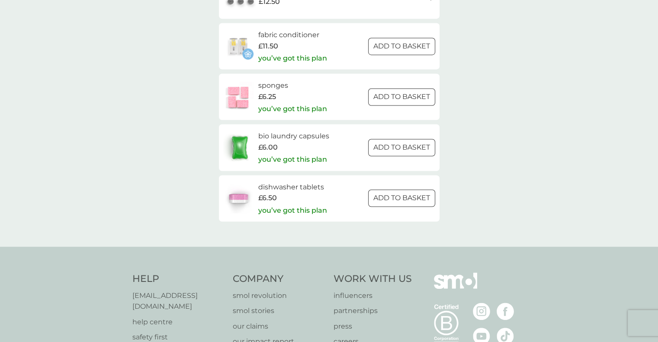
scroll to position [1298, 0]
click at [279, 134] on h6 "bio laundry capsules" at bounding box center [293, 135] width 71 height 11
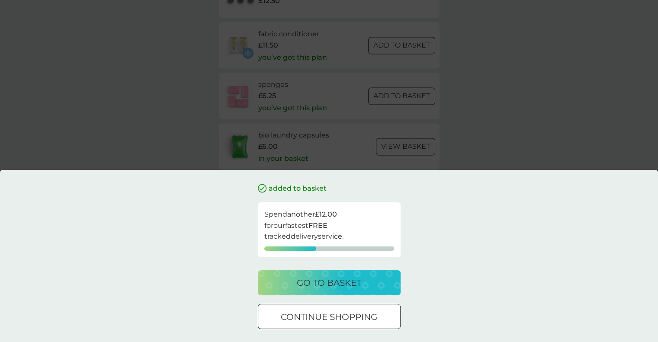
click at [561, 91] on div "added to basket Spend another £12.00 for our fastest FREE tracked delivery serv…" at bounding box center [329, 171] width 658 height 342
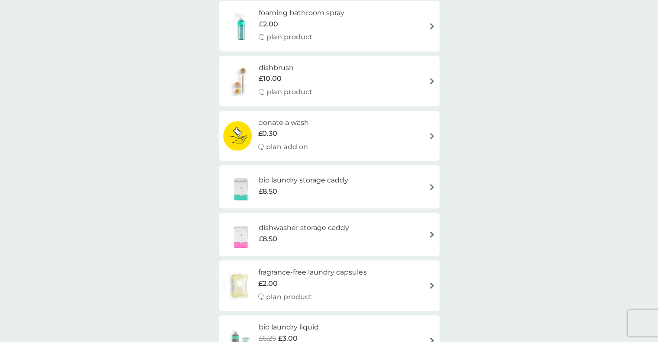
scroll to position [346, 0]
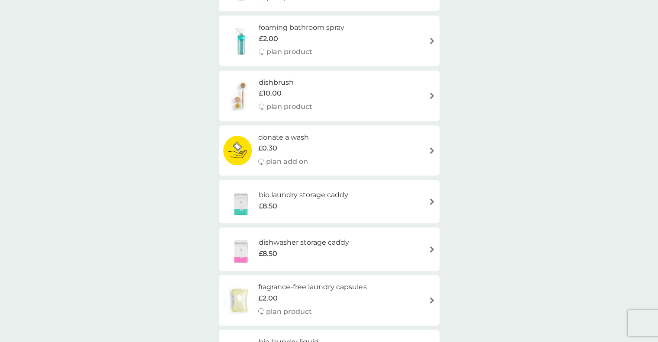
click at [329, 196] on h6 "bio laundry storage caddy" at bounding box center [304, 195] width 90 height 11
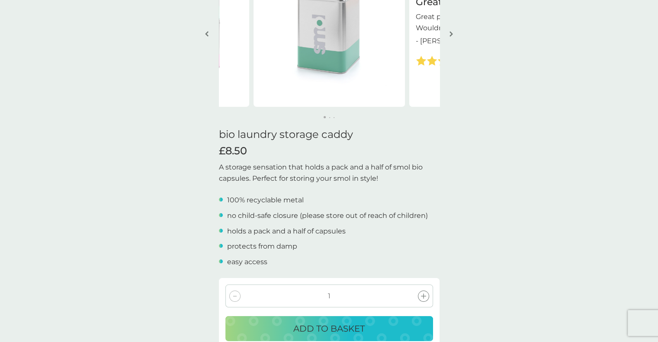
scroll to position [216, 0]
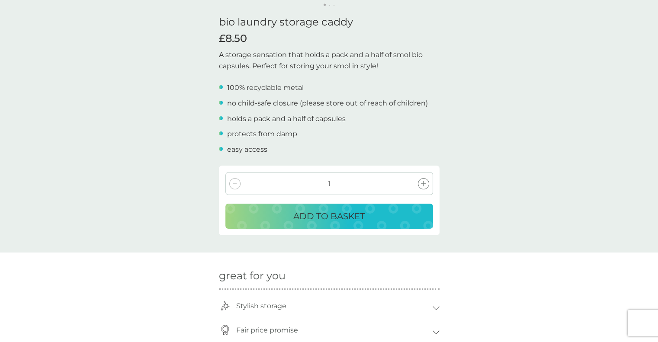
click at [373, 217] on div "ADD TO BASKET" at bounding box center [329, 216] width 190 height 14
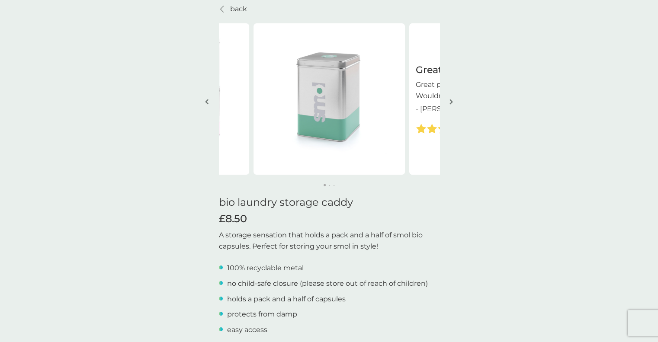
scroll to position [0, 0]
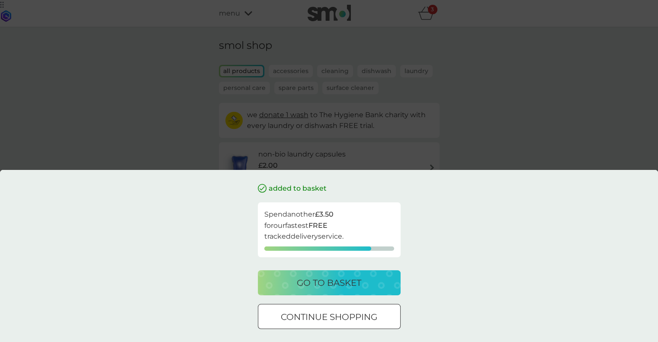
click at [378, 315] on div "continue shopping" at bounding box center [329, 317] width 142 height 14
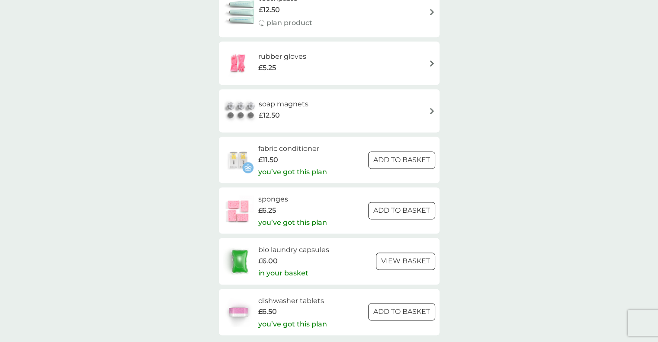
scroll to position [1298, 0]
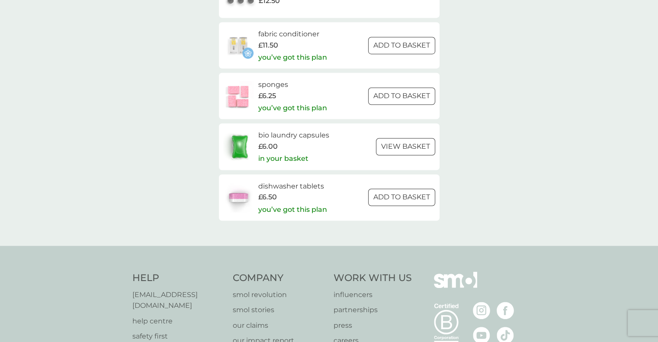
click at [317, 136] on h6 "bio laundry capsules" at bounding box center [293, 135] width 71 height 11
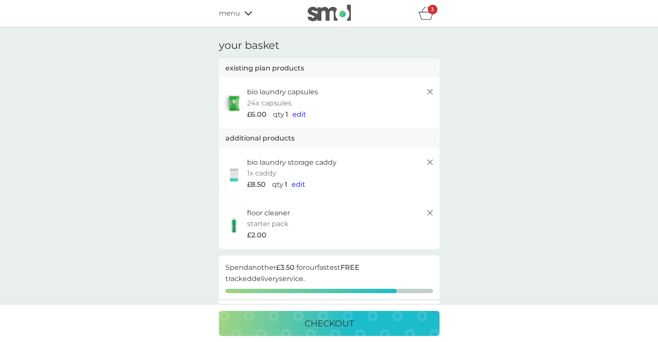
scroll to position [43, 0]
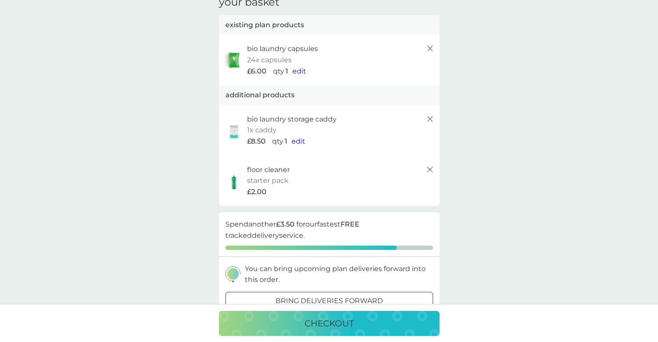
click at [428, 50] on line at bounding box center [429, 48] width 5 height 5
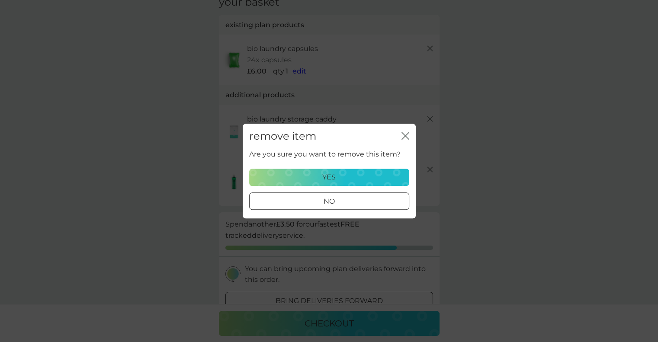
click at [364, 175] on div "yes" at bounding box center [329, 177] width 149 height 11
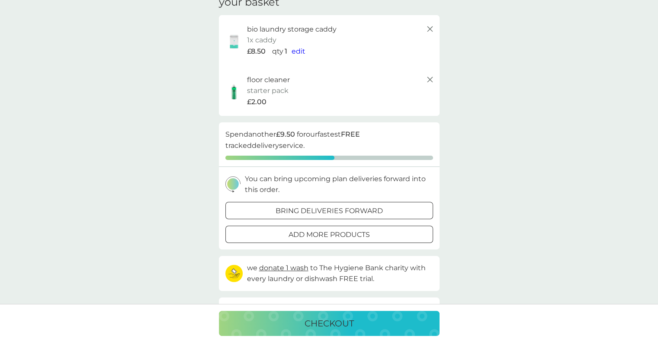
scroll to position [0, 0]
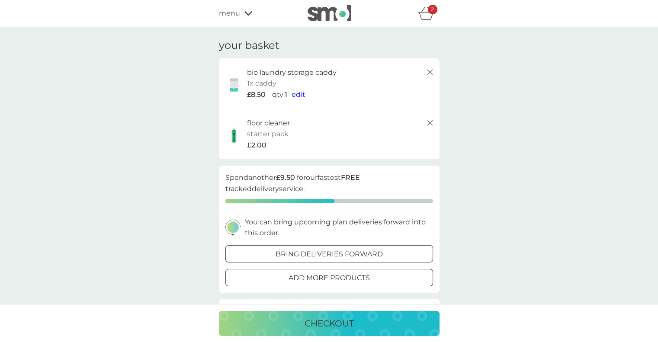
click at [248, 13] on icon at bounding box center [249, 13] width 8 height 5
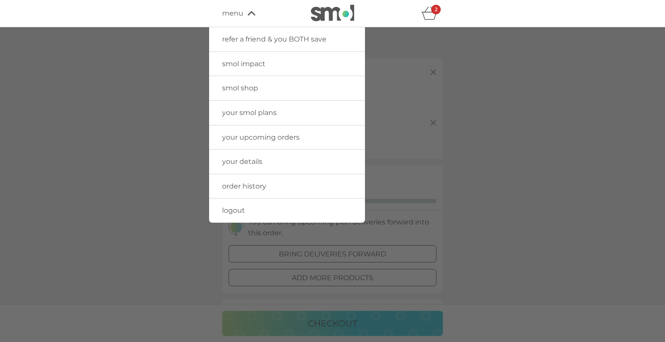
click at [251, 89] on span "smol shop" at bounding box center [240, 88] width 36 height 8
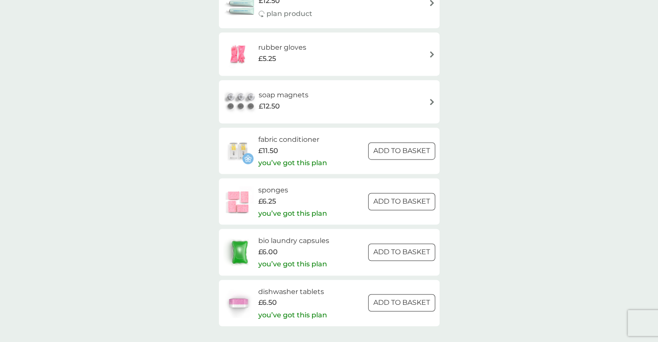
scroll to position [1212, 0]
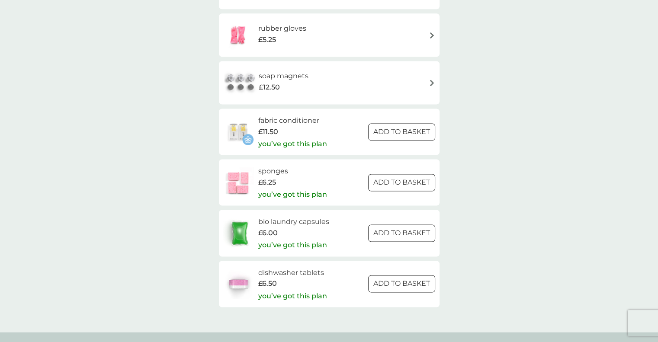
drag, startPoint x: 267, startPoint y: 272, endPoint x: 505, endPoint y: 232, distance: 242.2
click at [295, 275] on h6 "dishwasher tablets" at bounding box center [292, 272] width 69 height 11
click at [244, 283] on img at bounding box center [238, 284] width 30 height 30
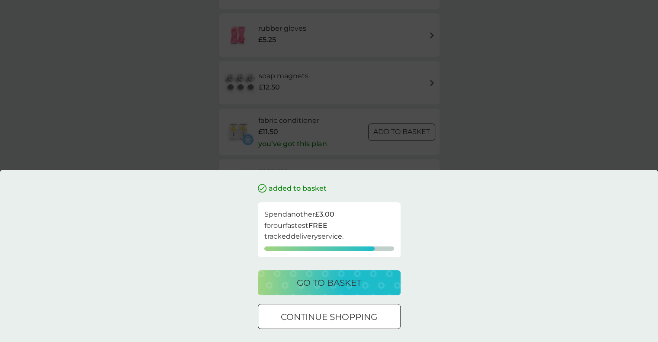
click at [342, 287] on p "go to basket" at bounding box center [329, 283] width 64 height 14
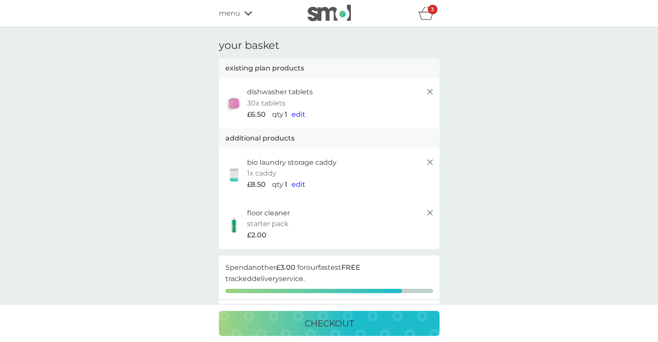
click at [428, 95] on icon at bounding box center [430, 92] width 10 height 10
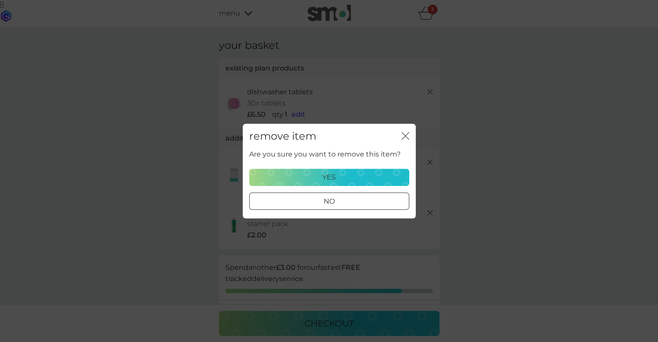
click at [327, 176] on p "yes" at bounding box center [328, 177] width 13 height 11
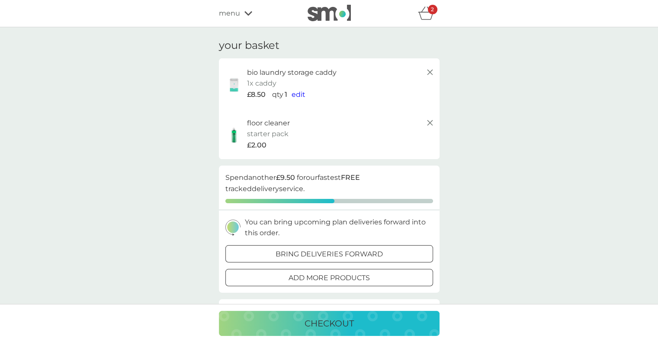
click at [332, 19] on img at bounding box center [329, 13] width 43 height 16
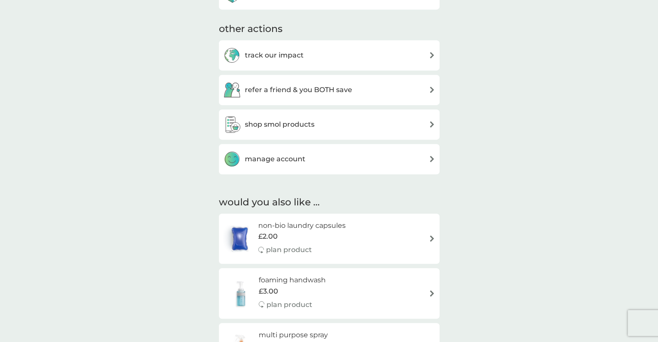
scroll to position [260, 0]
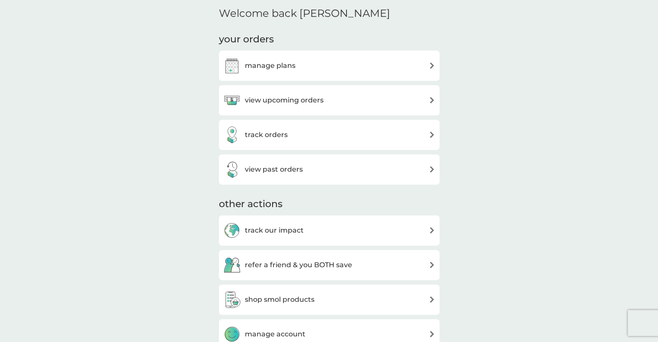
click at [295, 61] on div "manage plans" at bounding box center [329, 65] width 212 height 17
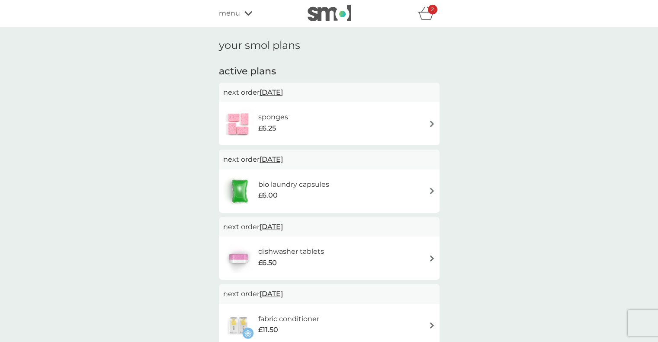
scroll to position [87, 0]
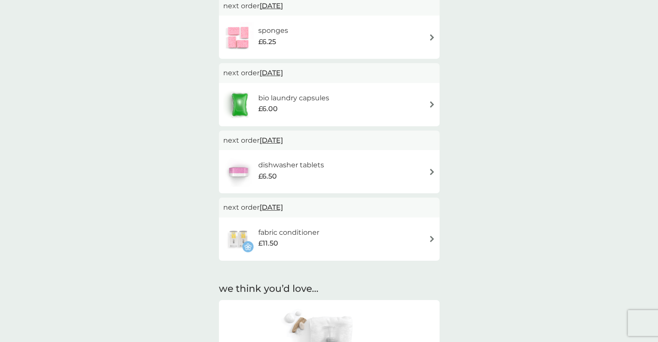
click at [236, 106] on img at bounding box center [239, 105] width 33 height 30
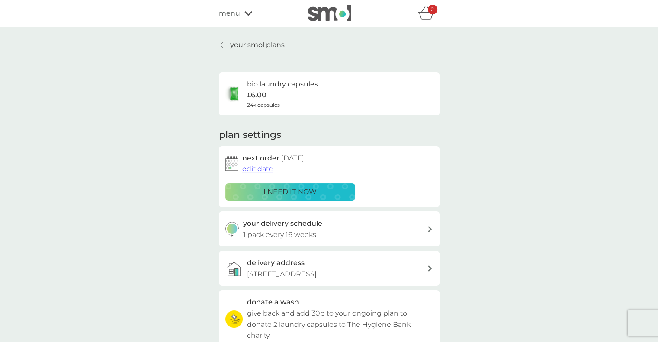
click at [223, 44] on div at bounding box center [222, 45] width 6 height 7
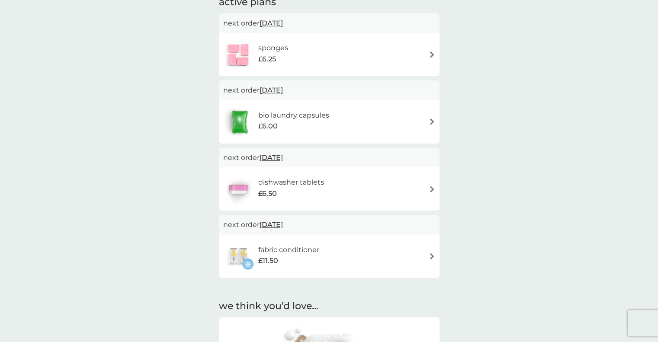
scroll to position [130, 0]
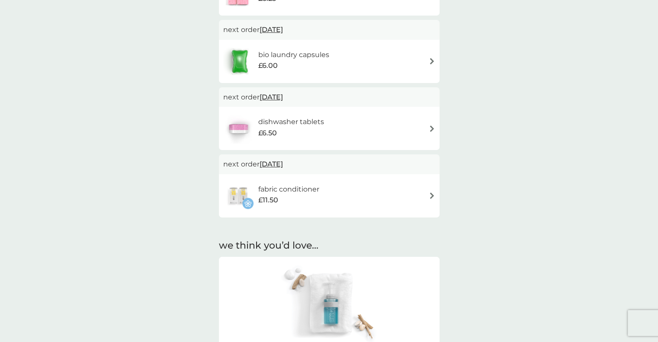
click at [297, 125] on h6 "dishwasher tablets" at bounding box center [291, 121] width 66 height 11
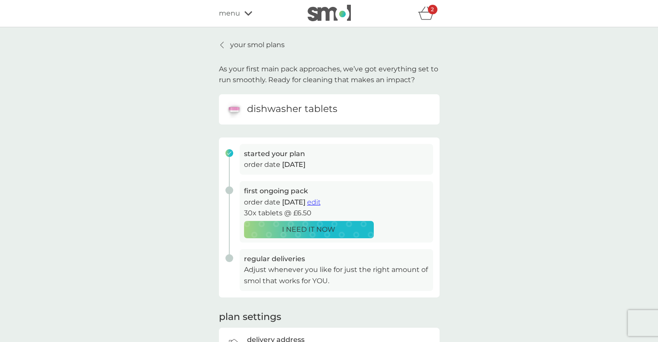
click at [234, 110] on img at bounding box center [233, 109] width 17 height 17
click at [221, 43] on icon at bounding box center [221, 45] width 3 height 7
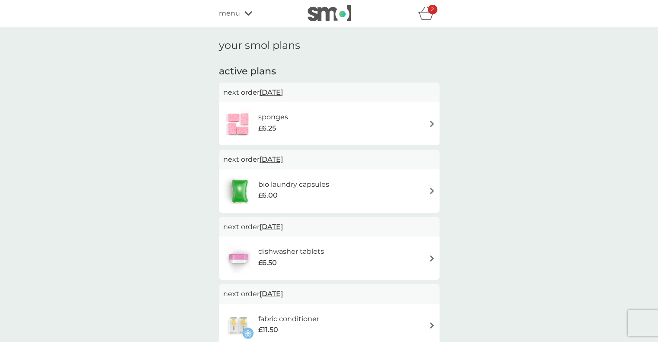
click at [424, 12] on icon "basket" at bounding box center [426, 12] width 16 height 13
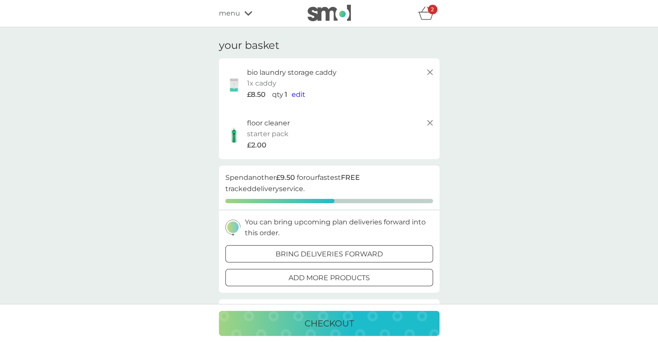
click at [364, 325] on div "checkout" at bounding box center [329, 324] width 203 height 14
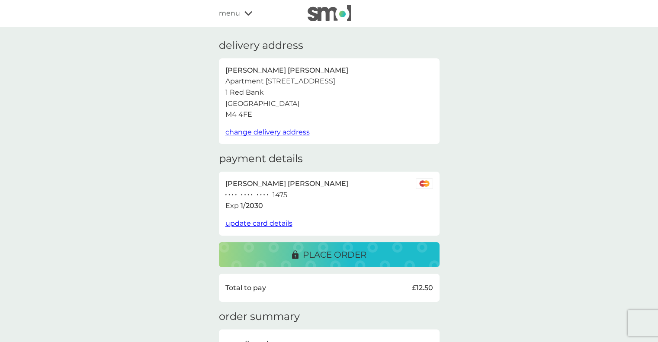
click at [341, 254] on p "place order" at bounding box center [335, 255] width 64 height 14
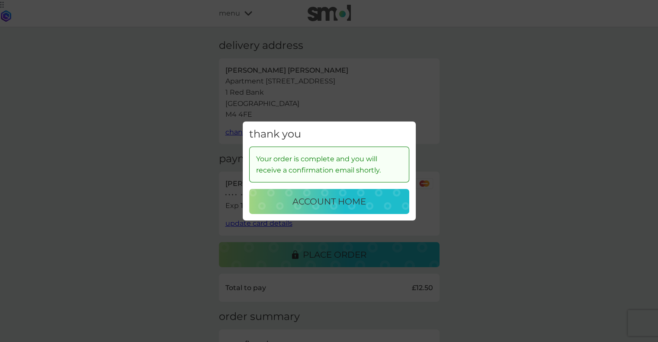
click at [317, 203] on p "account home" at bounding box center [330, 202] width 74 height 14
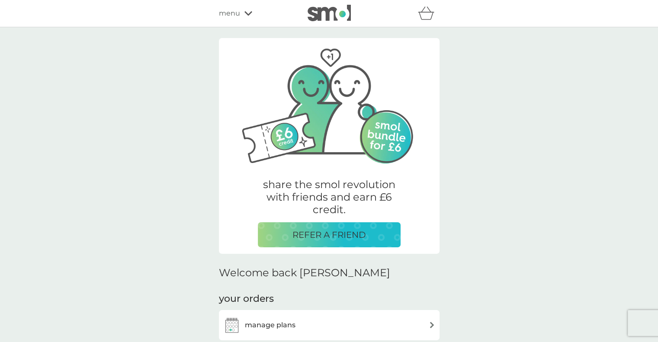
click at [245, 13] on icon at bounding box center [249, 13] width 8 height 4
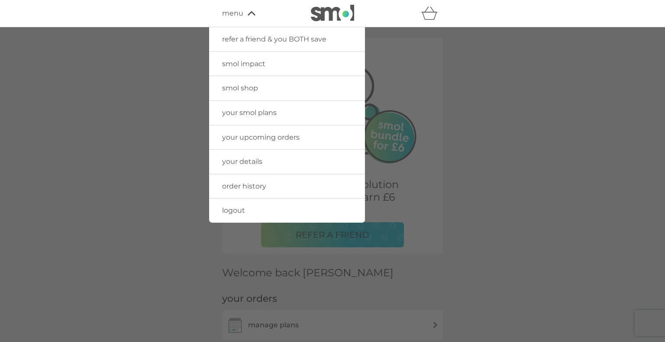
click at [238, 116] on span "your smol plans" at bounding box center [249, 113] width 55 height 8
